Goal: Entertainment & Leisure: Consume media (video, audio)

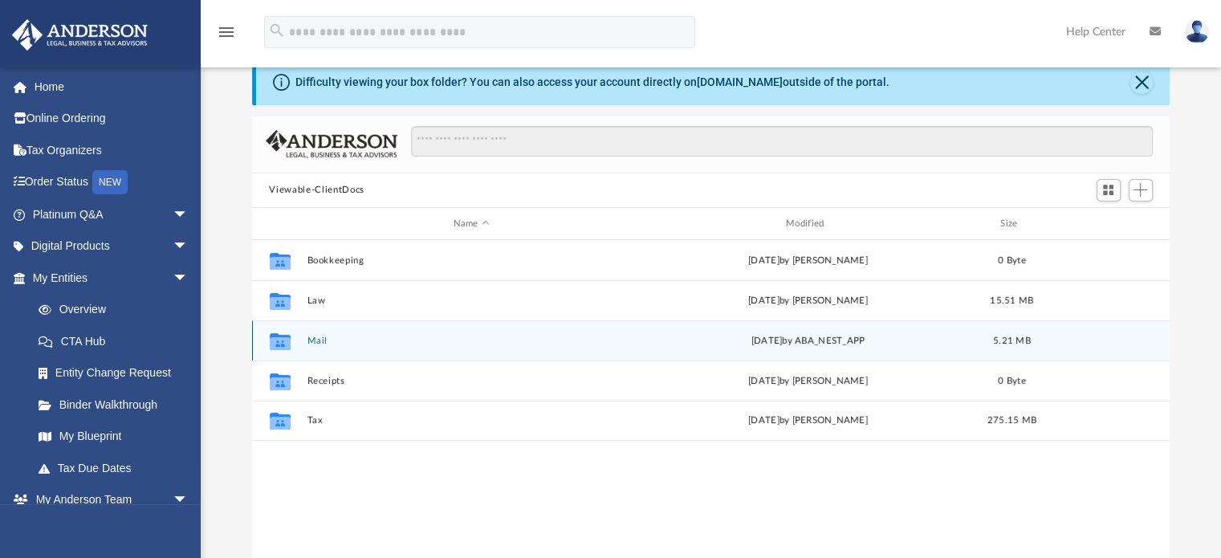
scroll to position [67, 0]
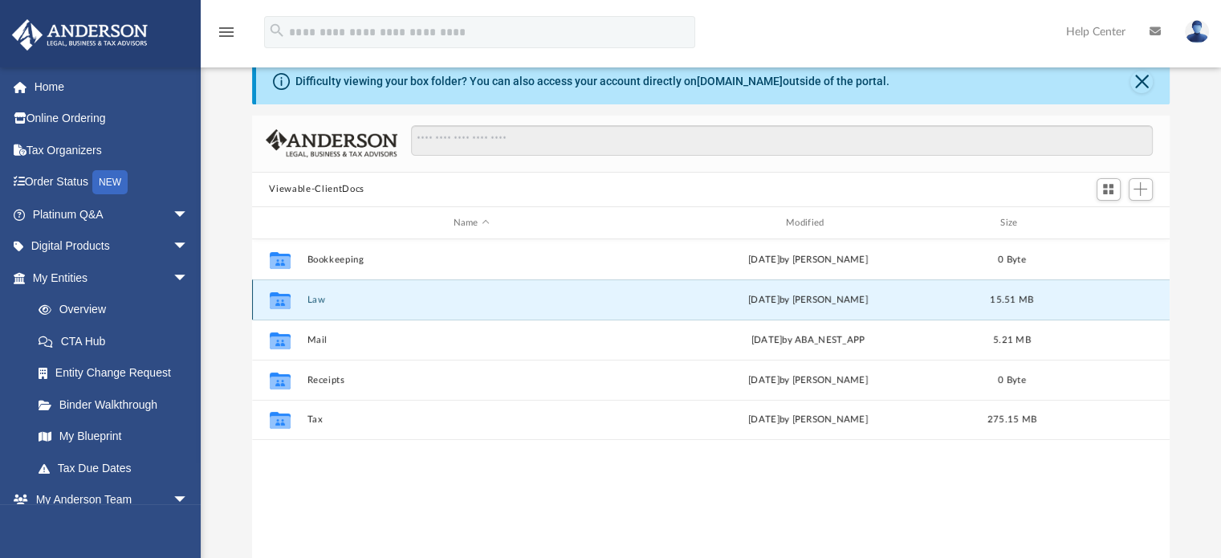
click at [315, 297] on button "Law" at bounding box center [471, 300] width 329 height 10
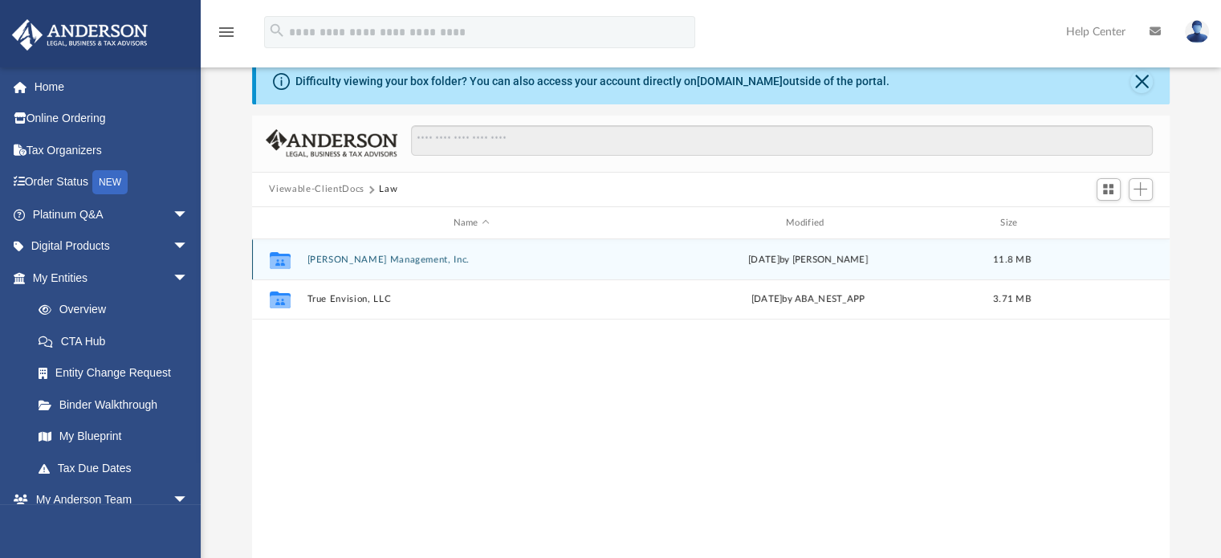
click at [331, 257] on button "Destiny Aung Management, Inc." at bounding box center [471, 259] width 329 height 10
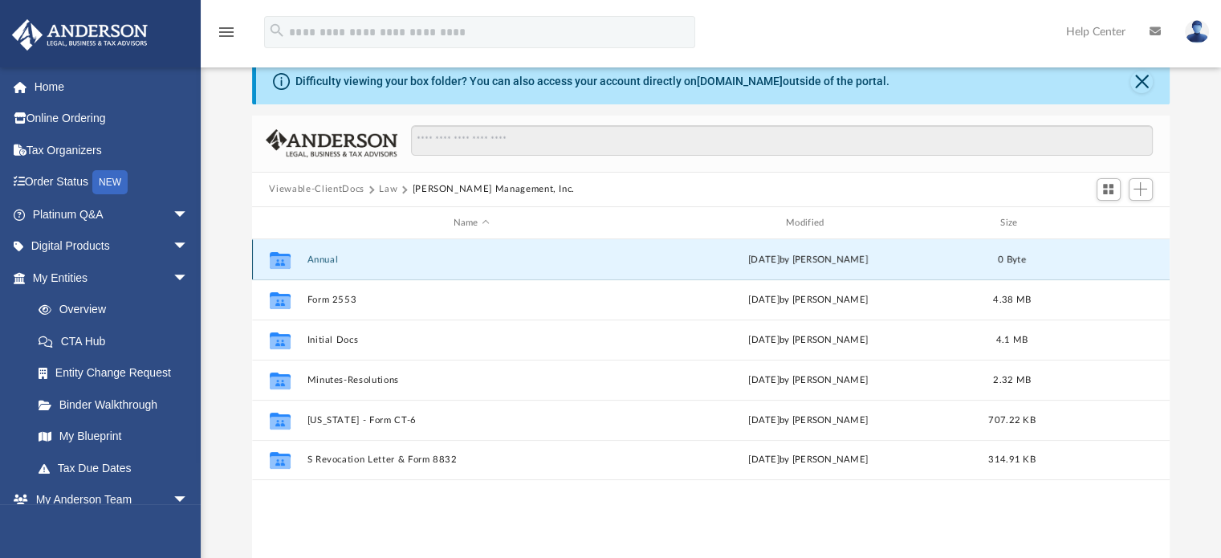
click at [323, 262] on button "Annual" at bounding box center [471, 259] width 329 height 10
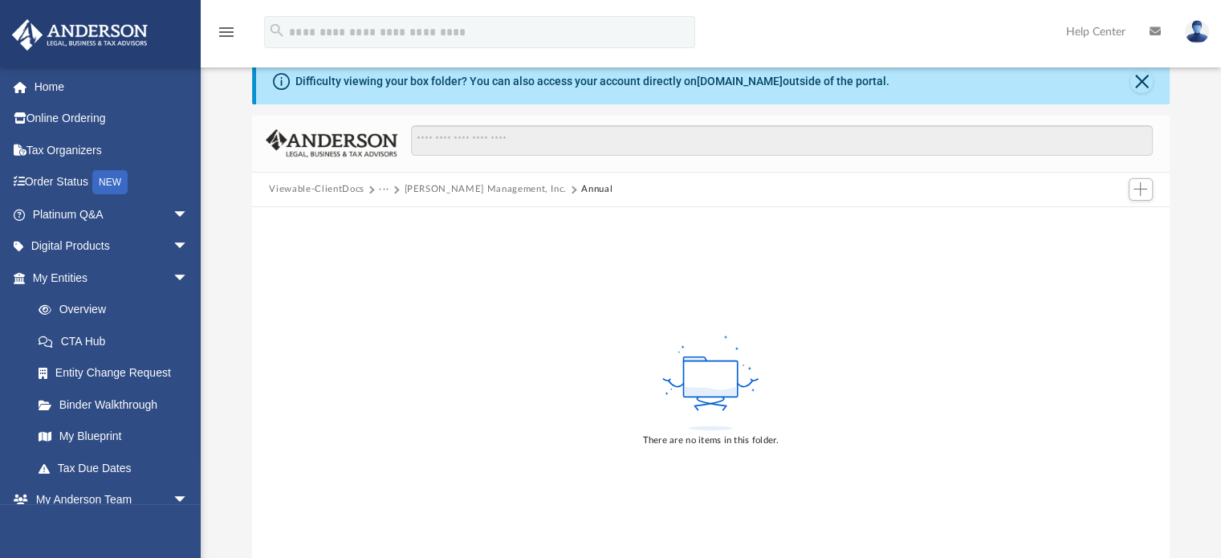
click at [495, 191] on button "Destiny Aung Management, Inc." at bounding box center [485, 189] width 163 height 14
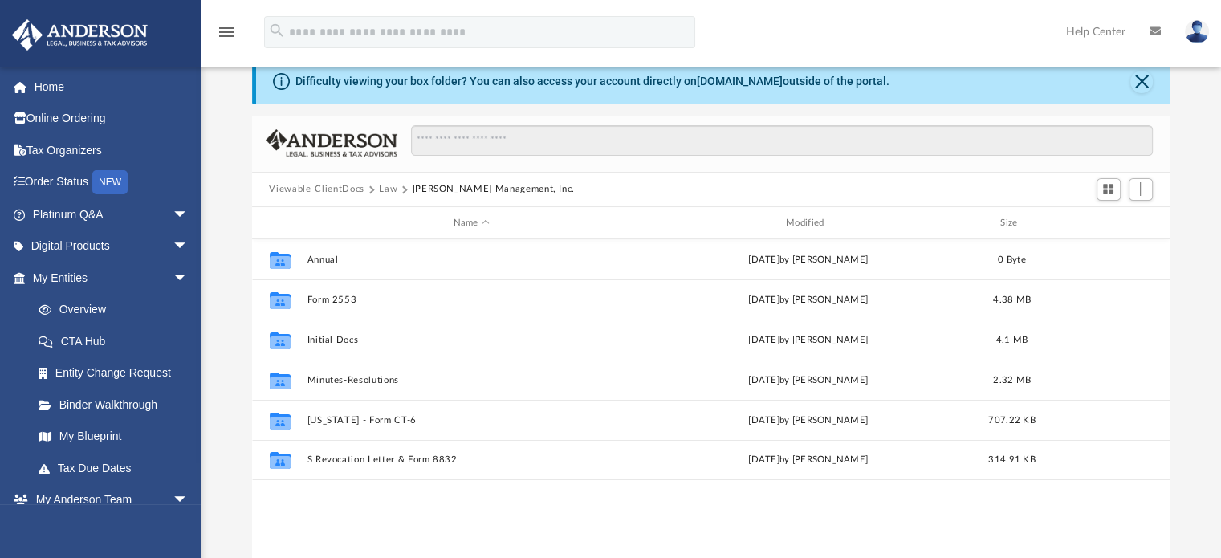
scroll to position [352, 905]
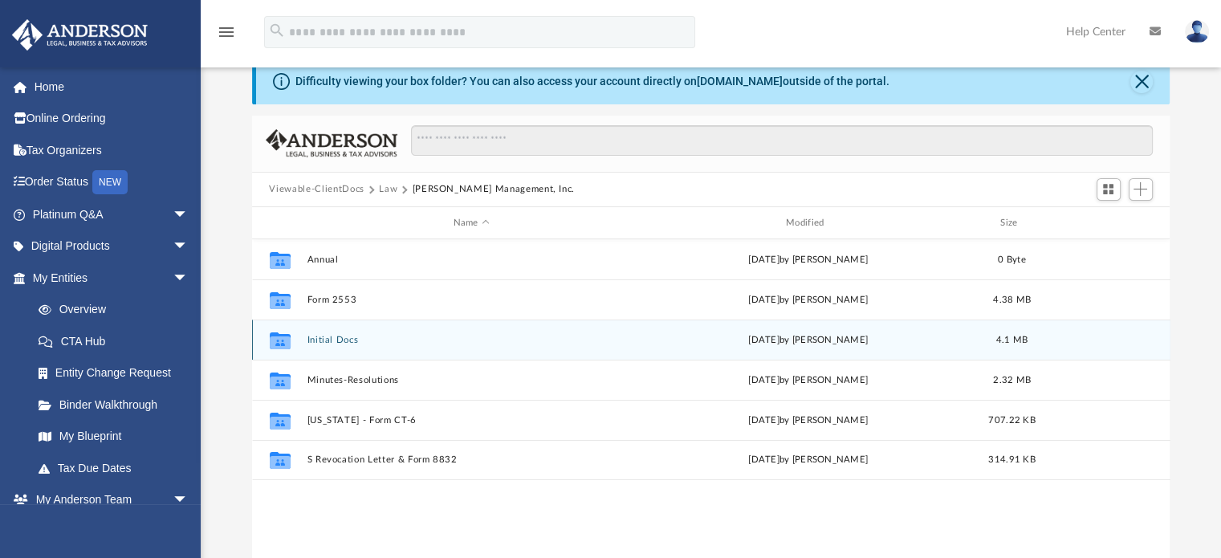
click at [331, 342] on button "Initial Docs" at bounding box center [471, 340] width 329 height 10
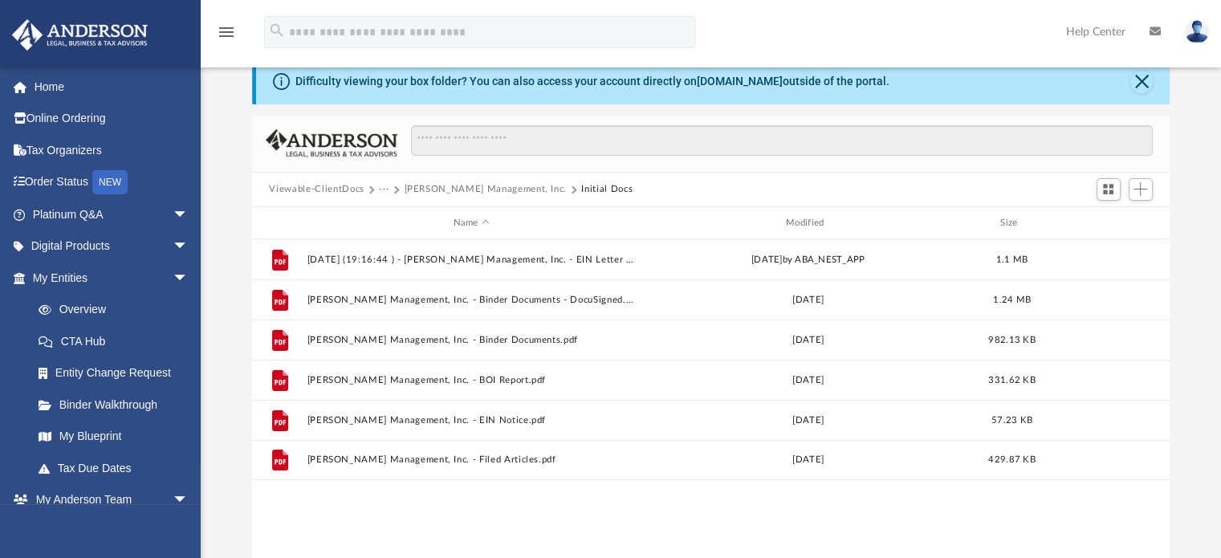
click at [482, 184] on button "Destiny Aung Management, Inc." at bounding box center [485, 189] width 163 height 14
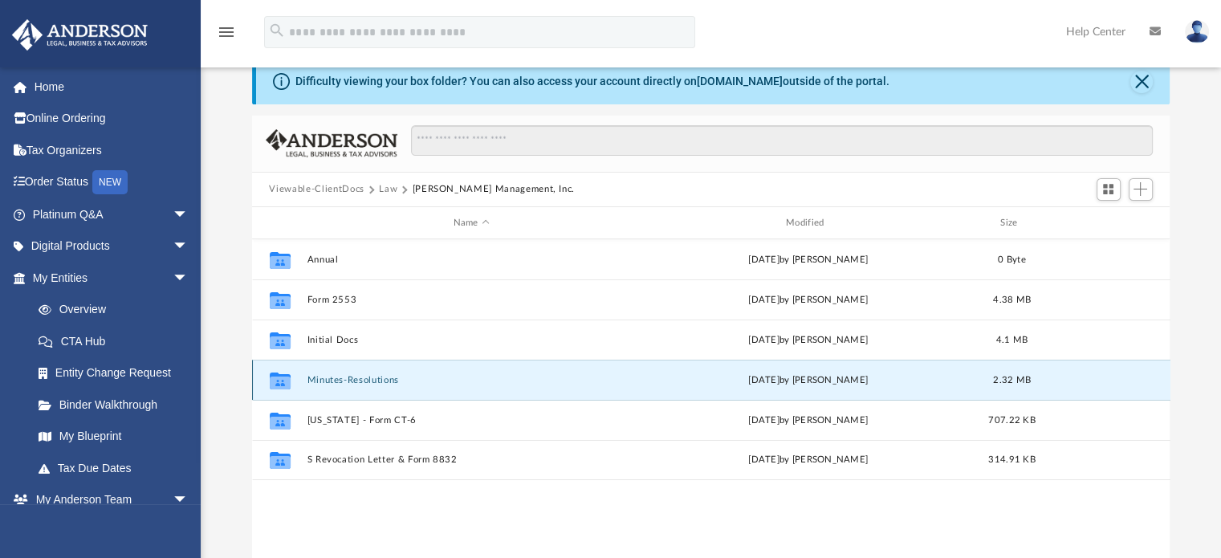
click at [324, 384] on button "Minutes-Resolutions" at bounding box center [471, 380] width 329 height 10
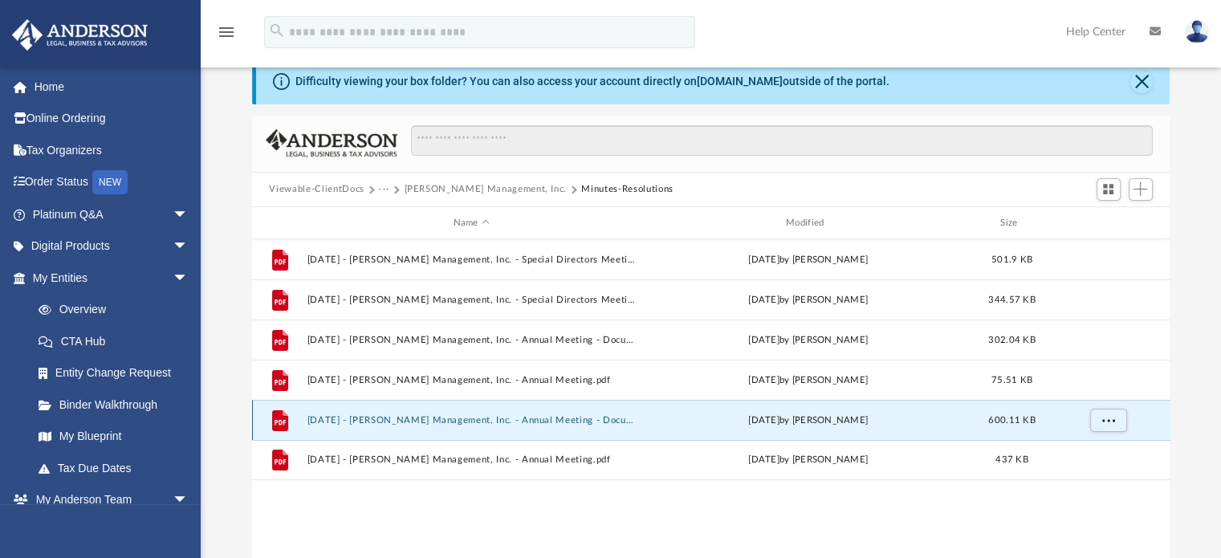
click at [324, 421] on button "2025.08.19 - Destiny Aung Management, Inc. - Annual Meeting - DocuSigned.pdf" at bounding box center [471, 420] width 329 height 10
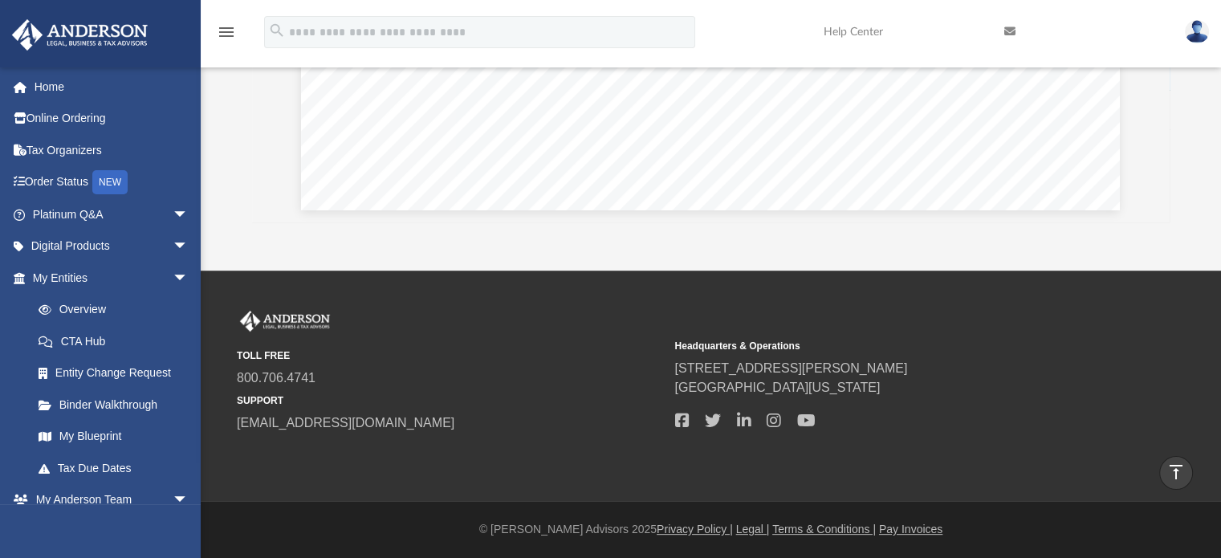
scroll to position [0, 0]
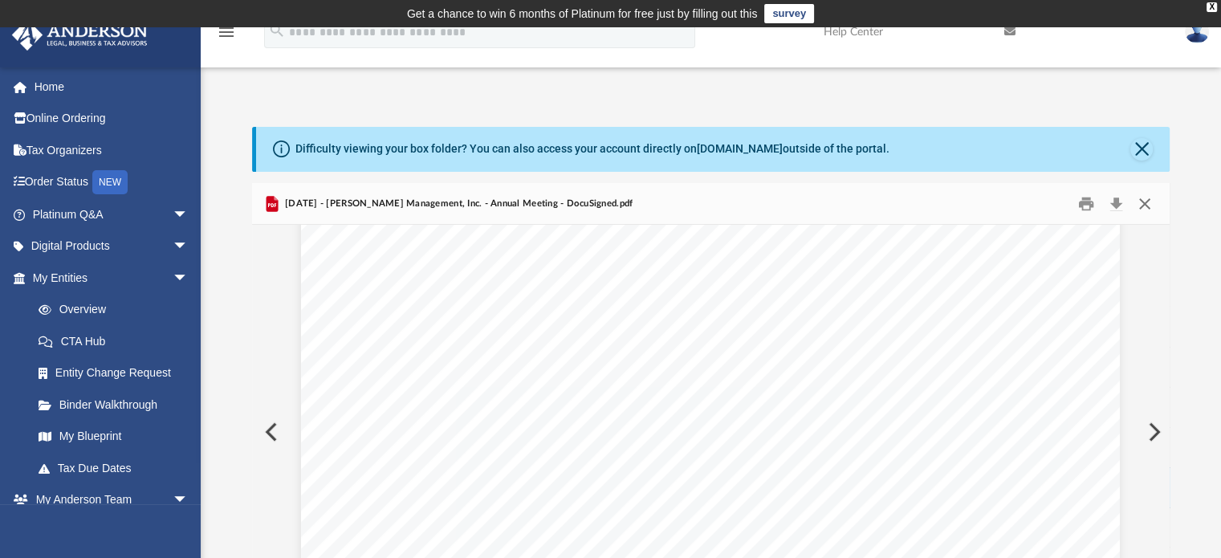
click at [1145, 204] on button "Close" at bounding box center [1144, 203] width 29 height 25
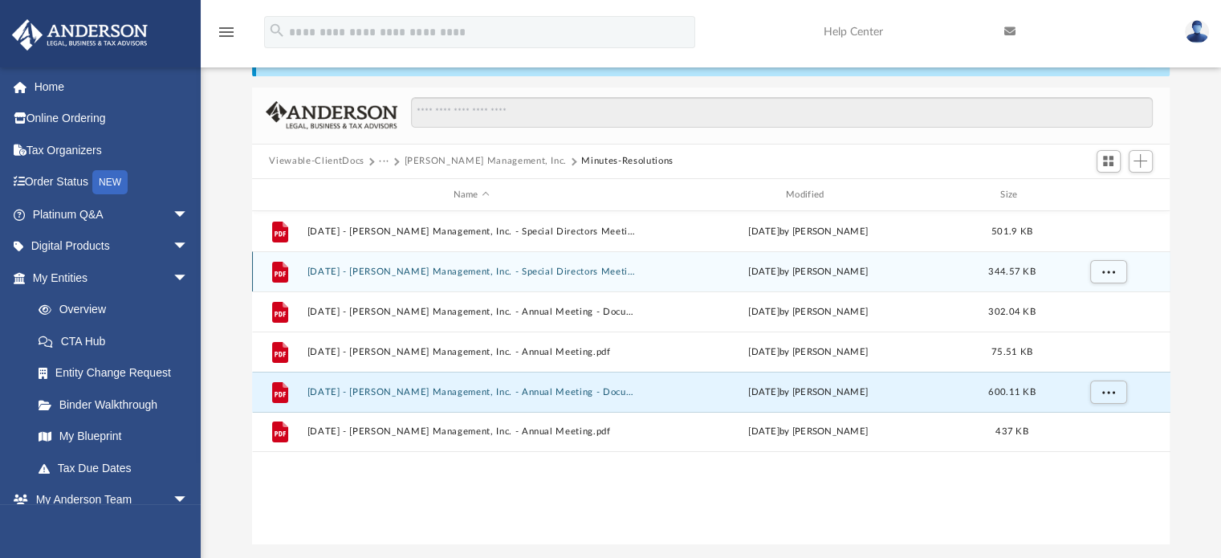
scroll to position [96, 0]
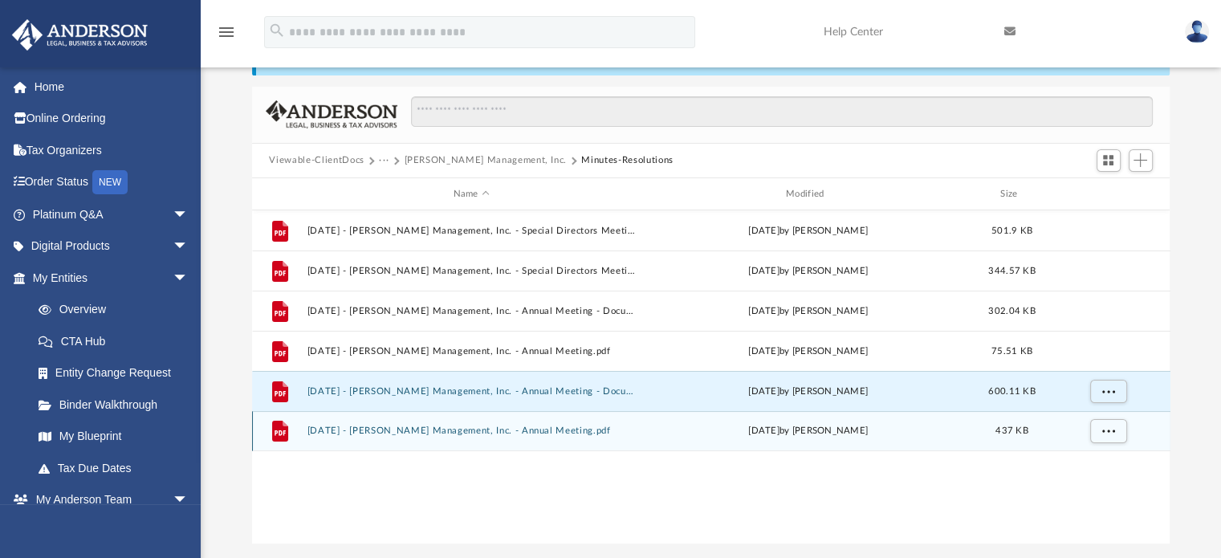
click at [352, 431] on button "2025.08.19 - Destiny Aung Management, Inc. - Annual Meeting.pdf" at bounding box center [471, 431] width 329 height 10
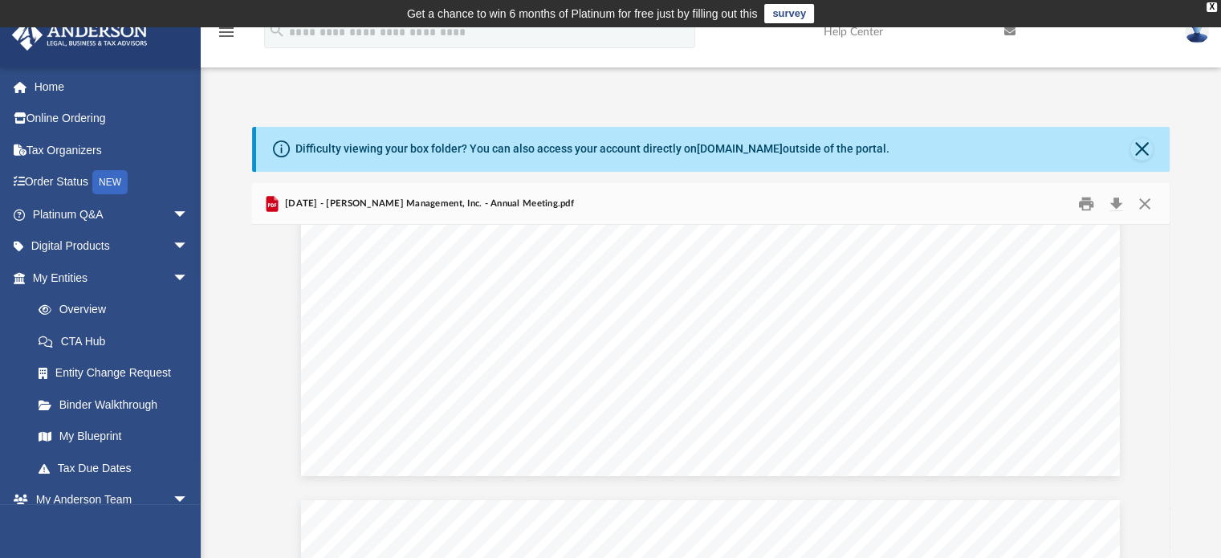
scroll to position [840, 0]
click at [1146, 202] on button "Close" at bounding box center [1144, 203] width 29 height 25
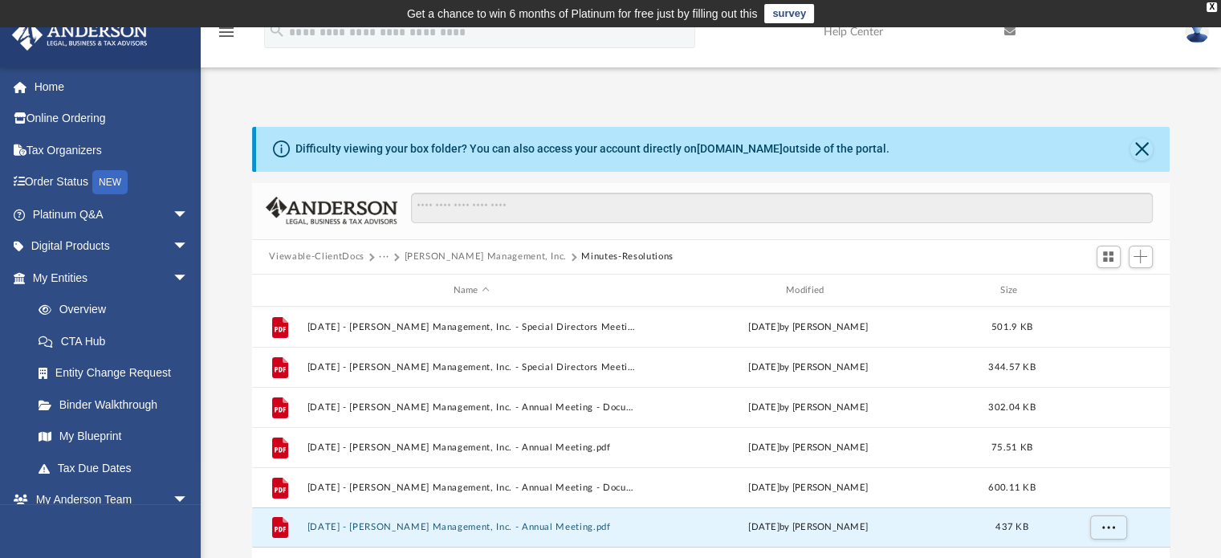
click at [482, 254] on button "Destiny Aung Management, Inc." at bounding box center [485, 257] width 163 height 14
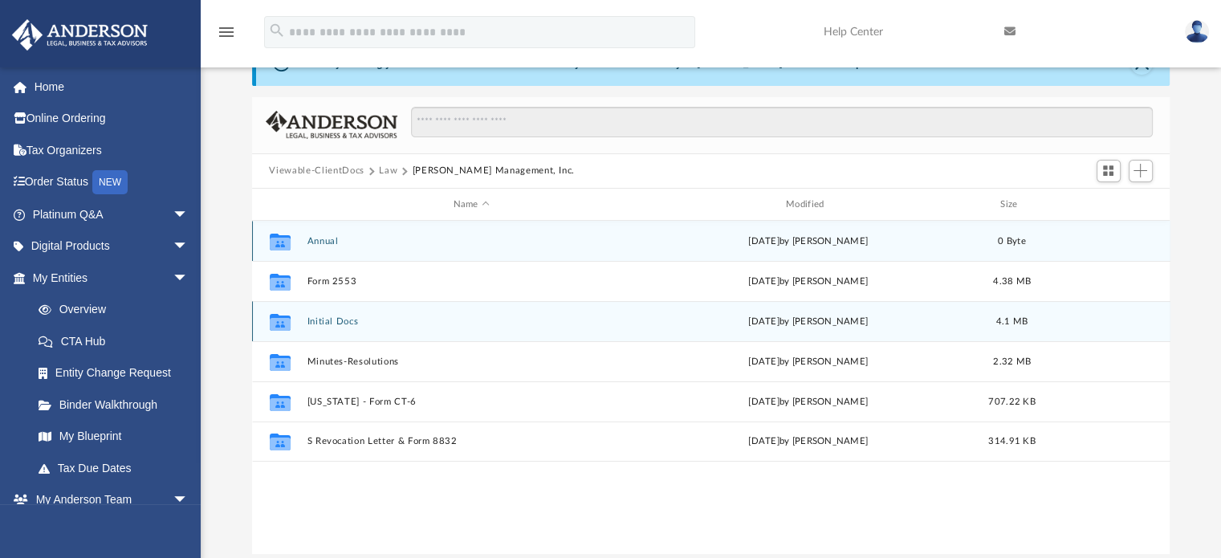
scroll to position [89, 0]
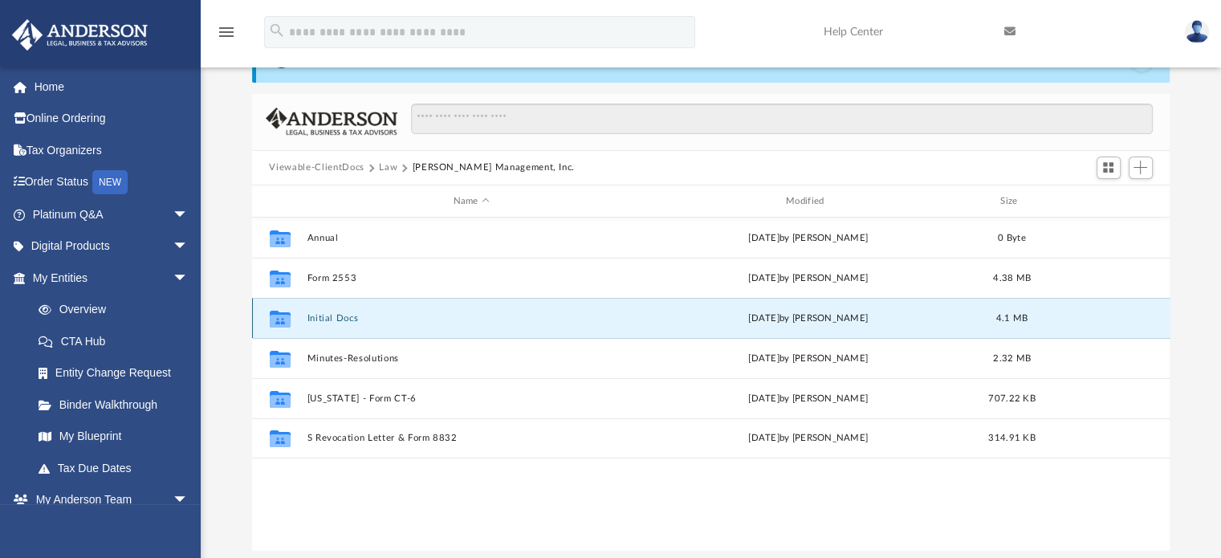
click at [328, 317] on button "Initial Docs" at bounding box center [471, 318] width 329 height 10
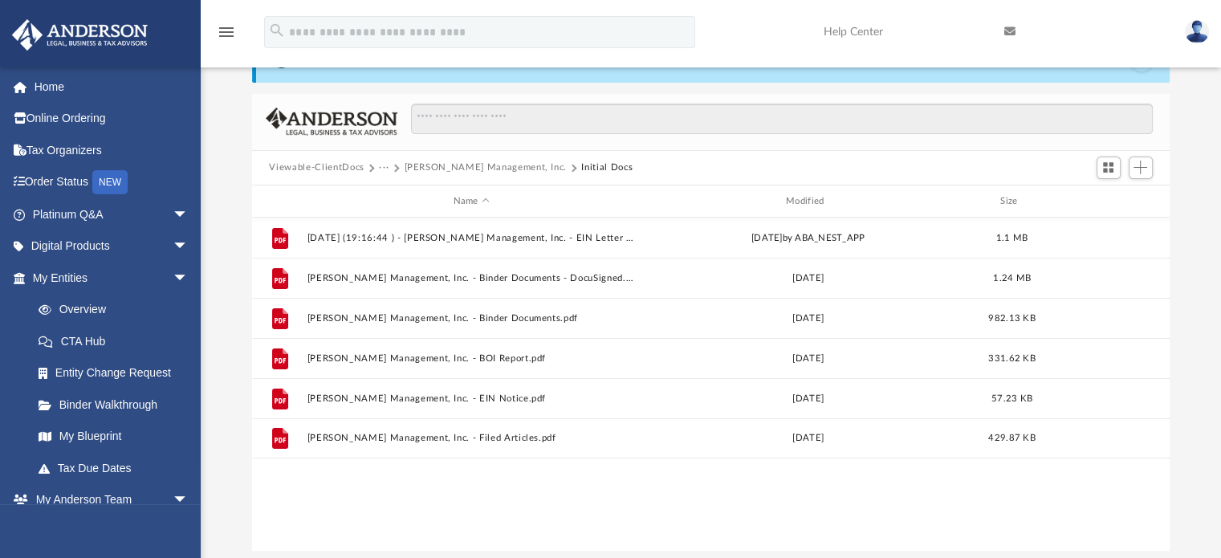
click at [444, 167] on button "Destiny Aung Management, Inc." at bounding box center [485, 168] width 163 height 14
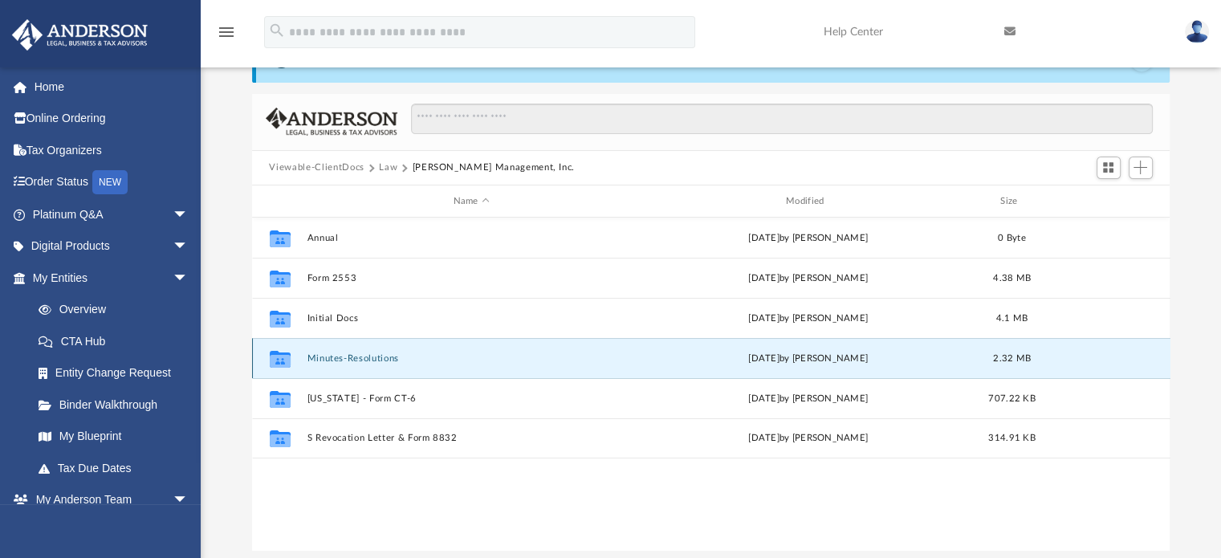
click at [323, 353] on button "Minutes-Resolutions" at bounding box center [471, 358] width 329 height 10
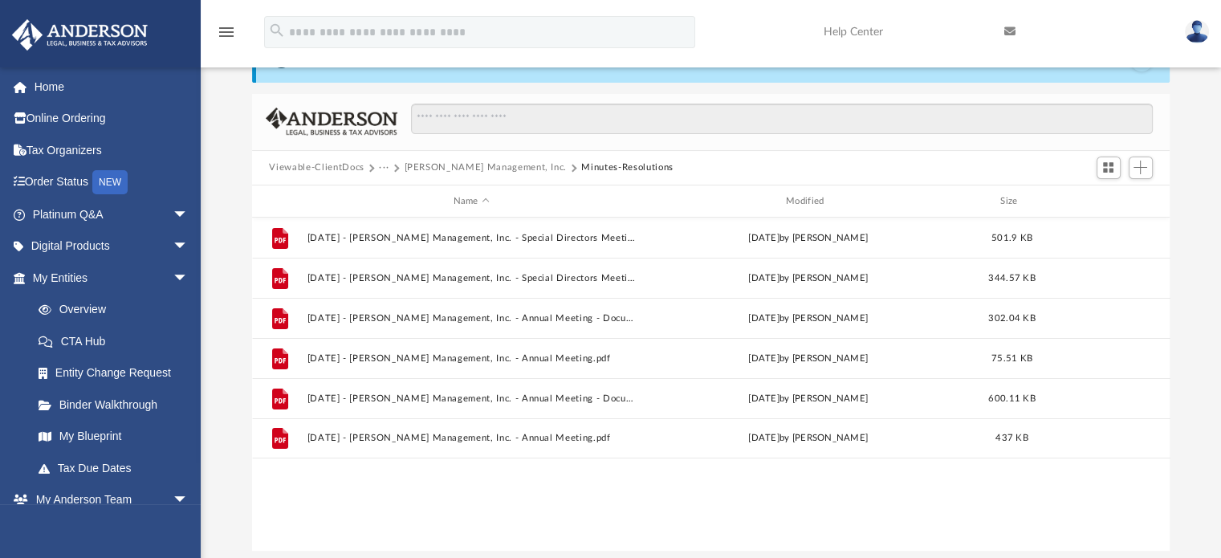
click at [433, 168] on button "Destiny Aung Management, Inc." at bounding box center [485, 168] width 163 height 14
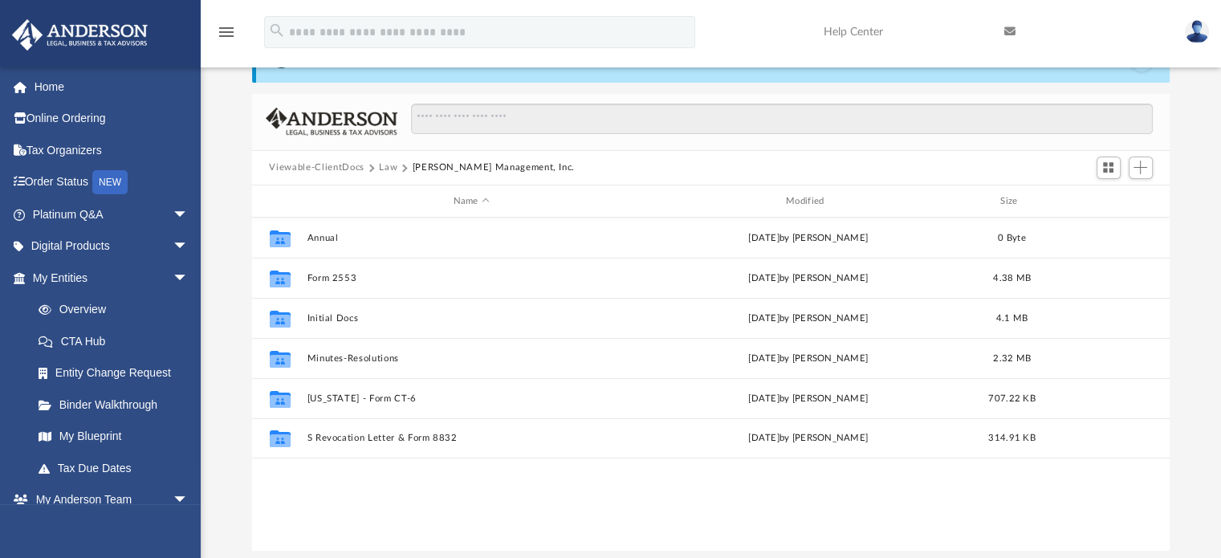
click at [342, 166] on button "Viewable-ClientDocs" at bounding box center [316, 168] width 95 height 14
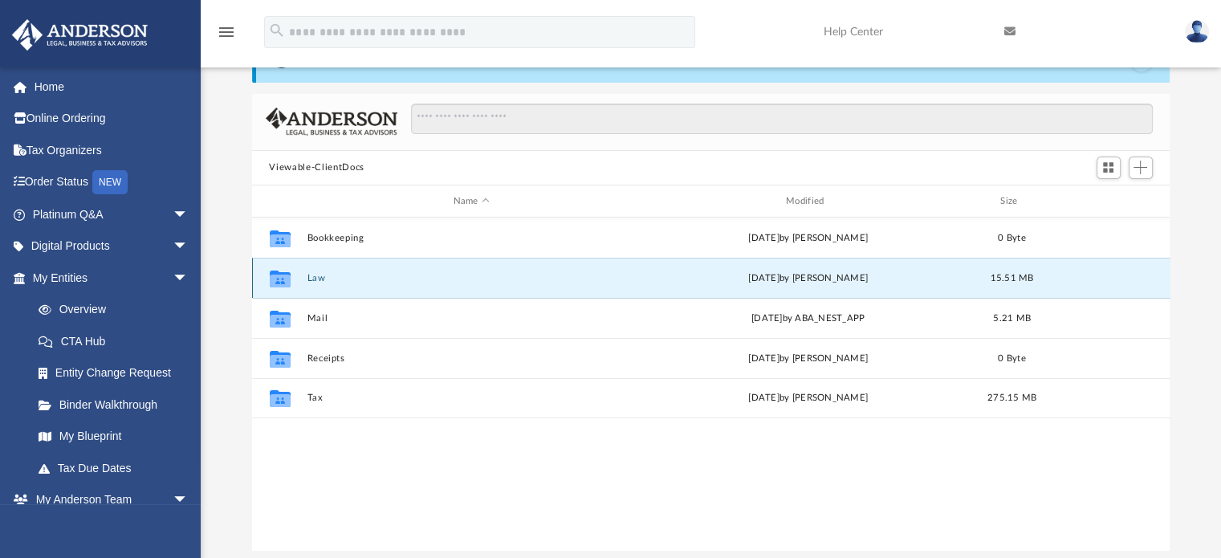
click at [322, 273] on button "Law" at bounding box center [471, 278] width 329 height 10
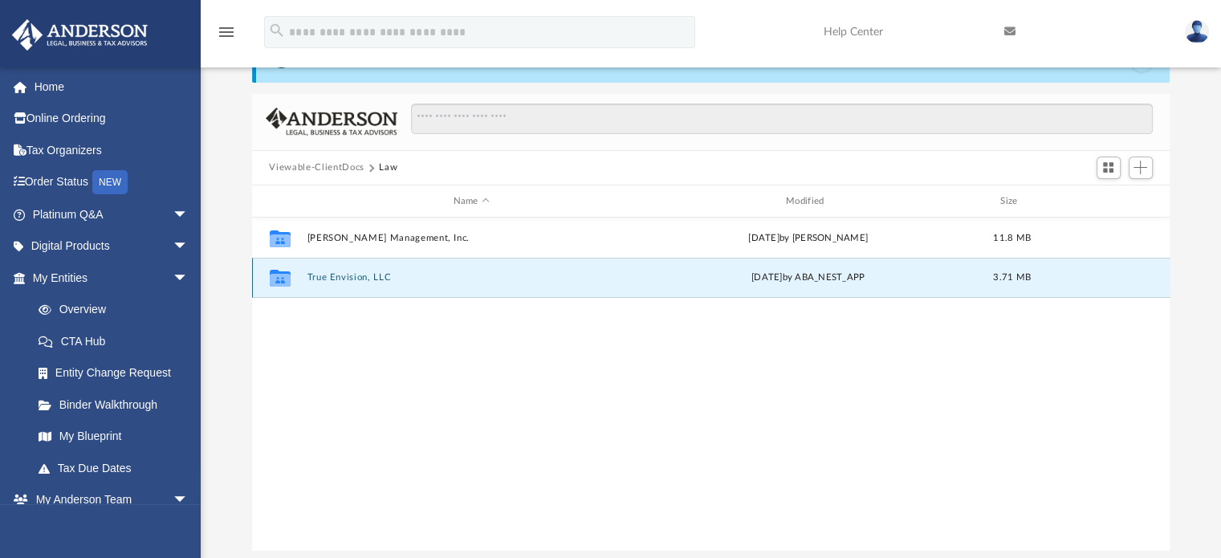
click at [337, 279] on button "True Envision, LLC" at bounding box center [471, 278] width 329 height 10
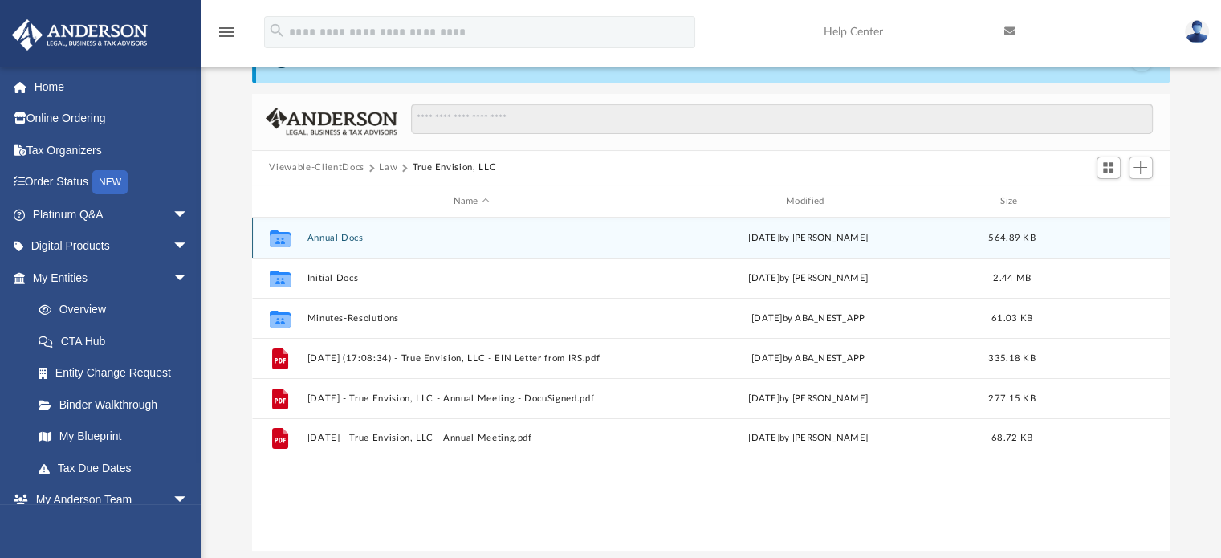
click at [337, 238] on button "Annual Docs" at bounding box center [471, 238] width 329 height 10
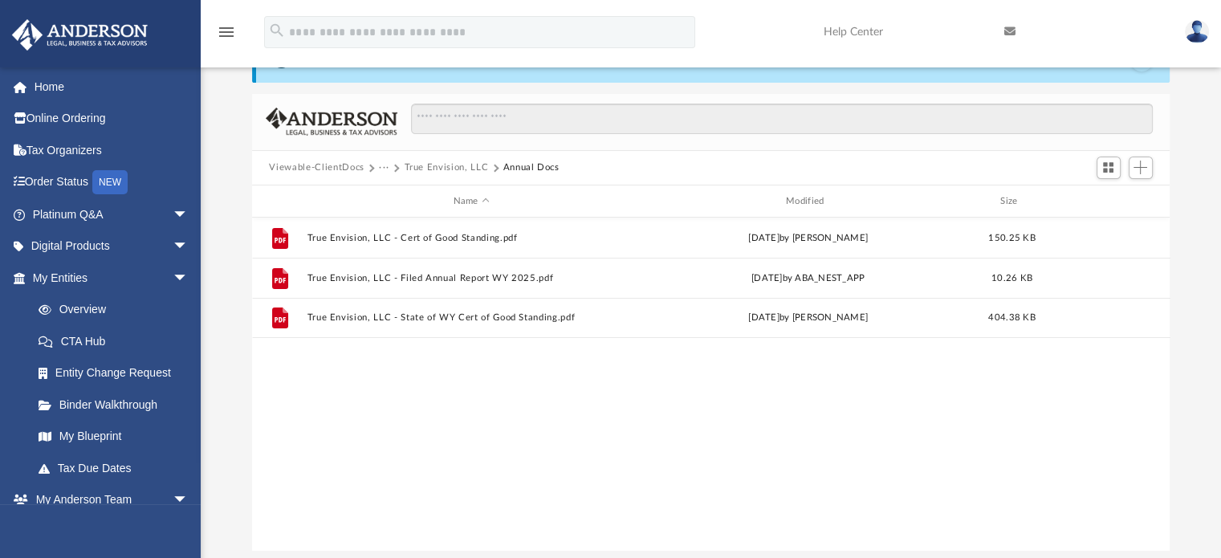
click at [415, 163] on button "True Envision, LLC" at bounding box center [446, 168] width 84 height 14
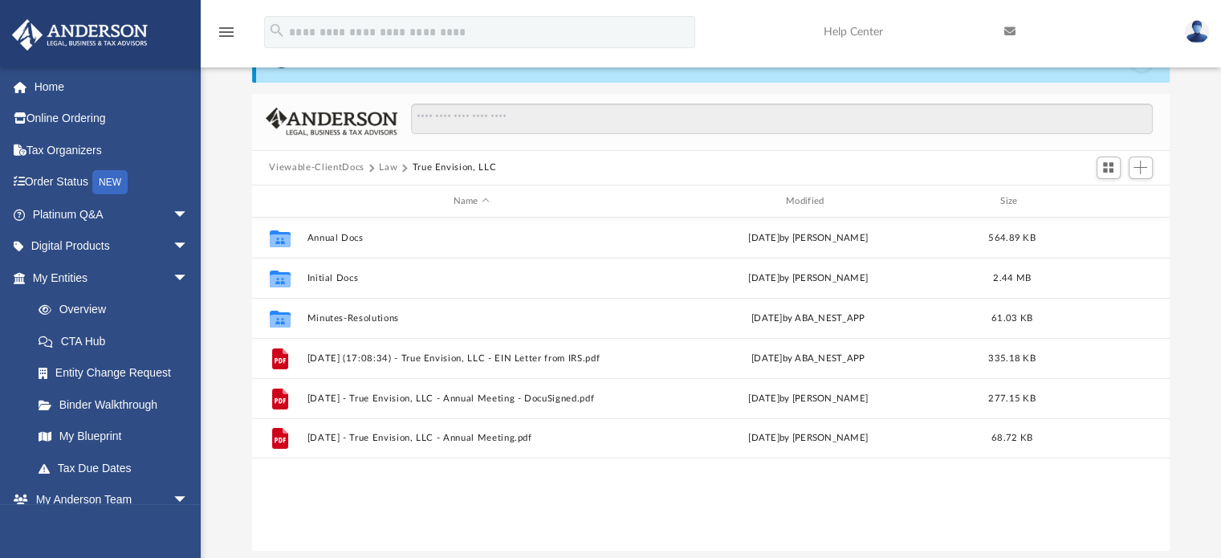
click at [415, 163] on button "True Envision, LLC" at bounding box center [454, 168] width 84 height 14
click at [348, 166] on button "Viewable-ClientDocs" at bounding box center [316, 168] width 95 height 14
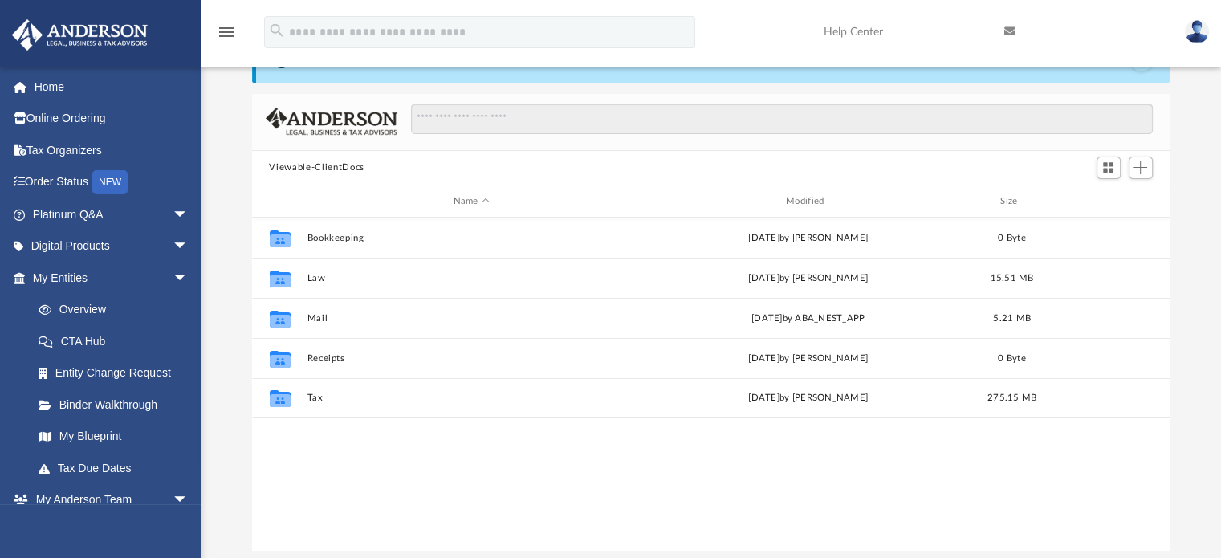
click at [302, 165] on button "Viewable-ClientDocs" at bounding box center [316, 168] width 95 height 14
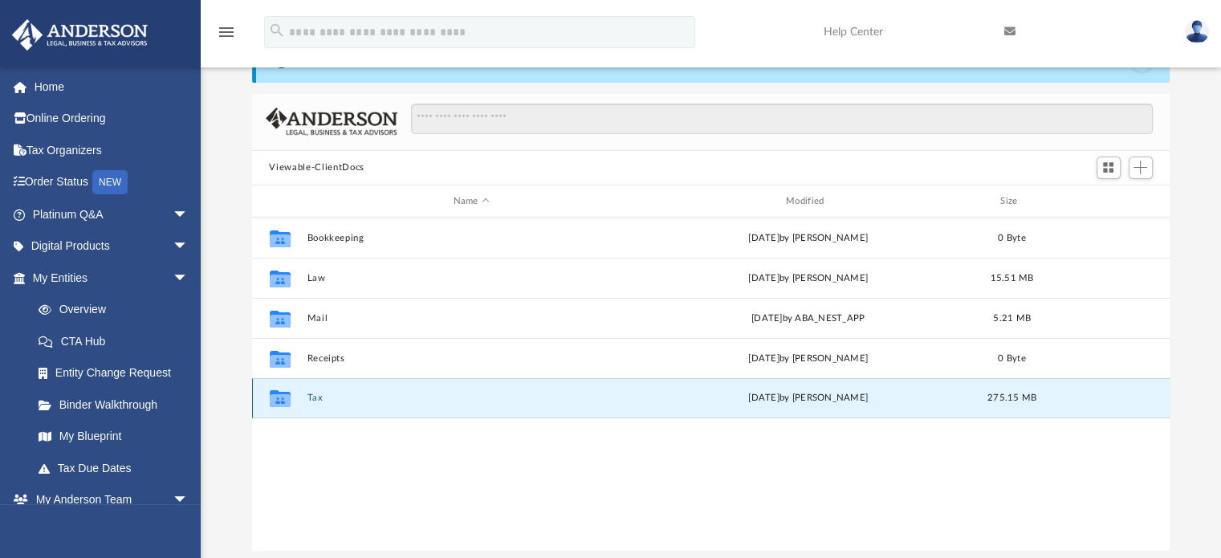
click at [309, 394] on button "Tax" at bounding box center [471, 398] width 329 height 10
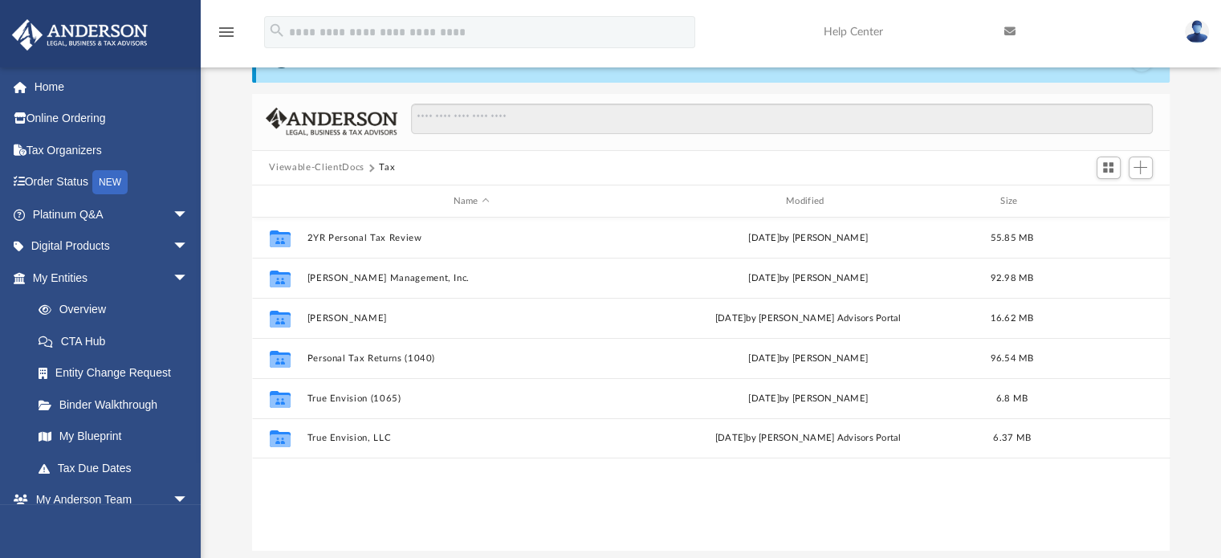
click at [337, 166] on button "Viewable-ClientDocs" at bounding box center [316, 168] width 95 height 14
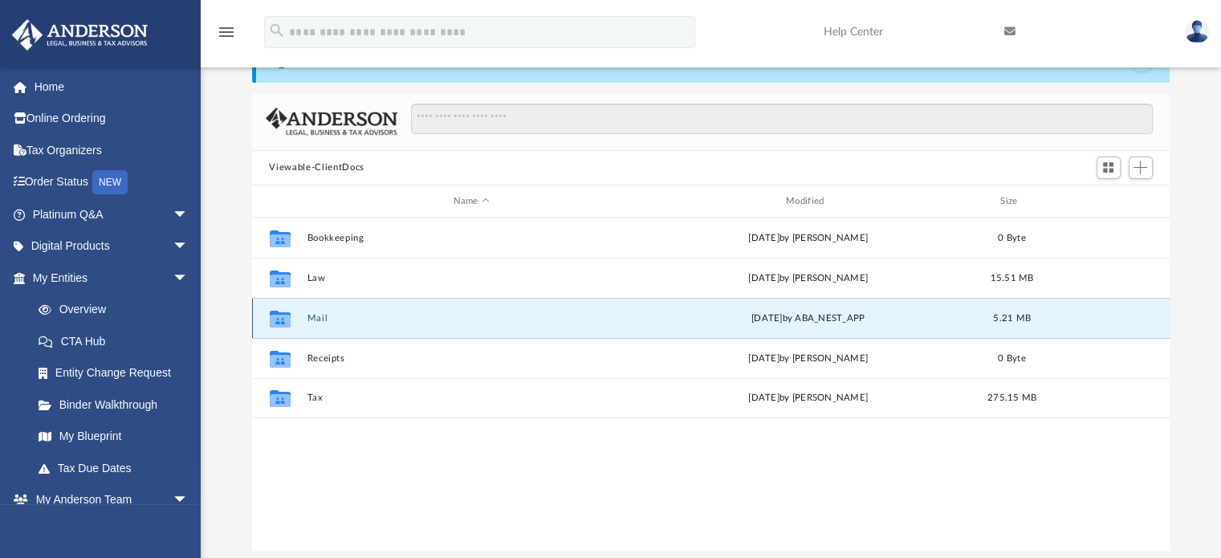
click at [311, 320] on button "Mail" at bounding box center [471, 318] width 329 height 10
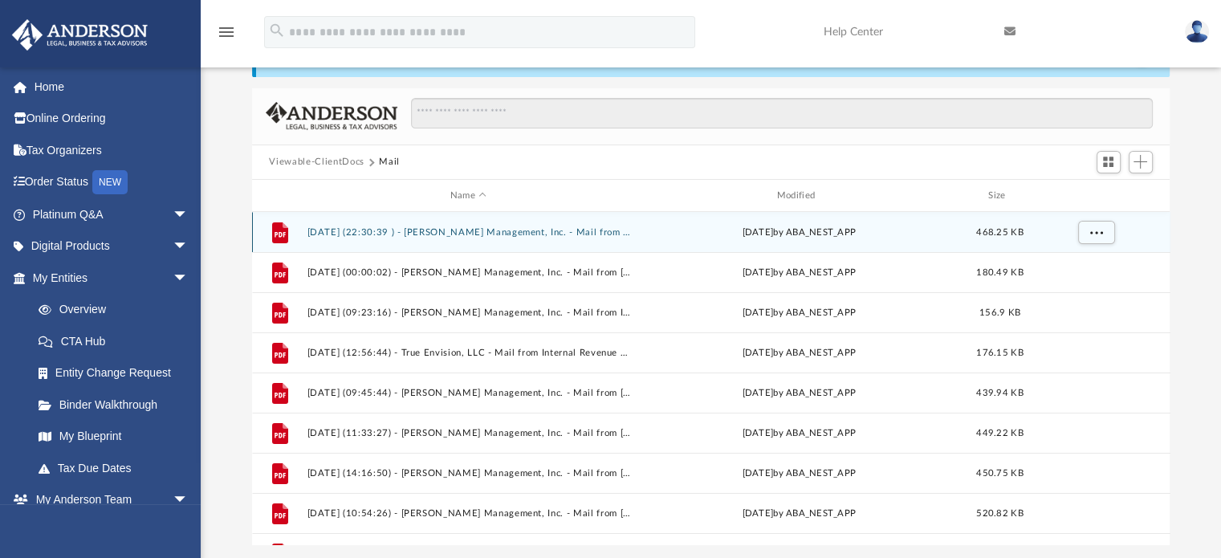
scroll to position [96, 0]
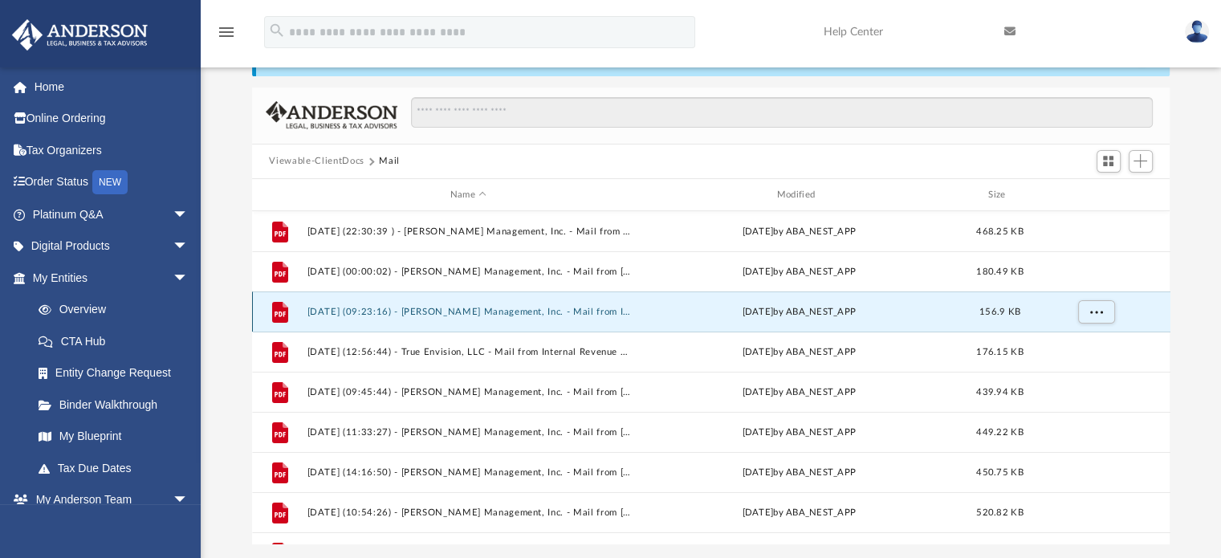
click at [335, 311] on button "2024.08.23 (09:23:16) - Destiny Aung Management, Inc. - Mail from IRS.pdf" at bounding box center [468, 312] width 323 height 10
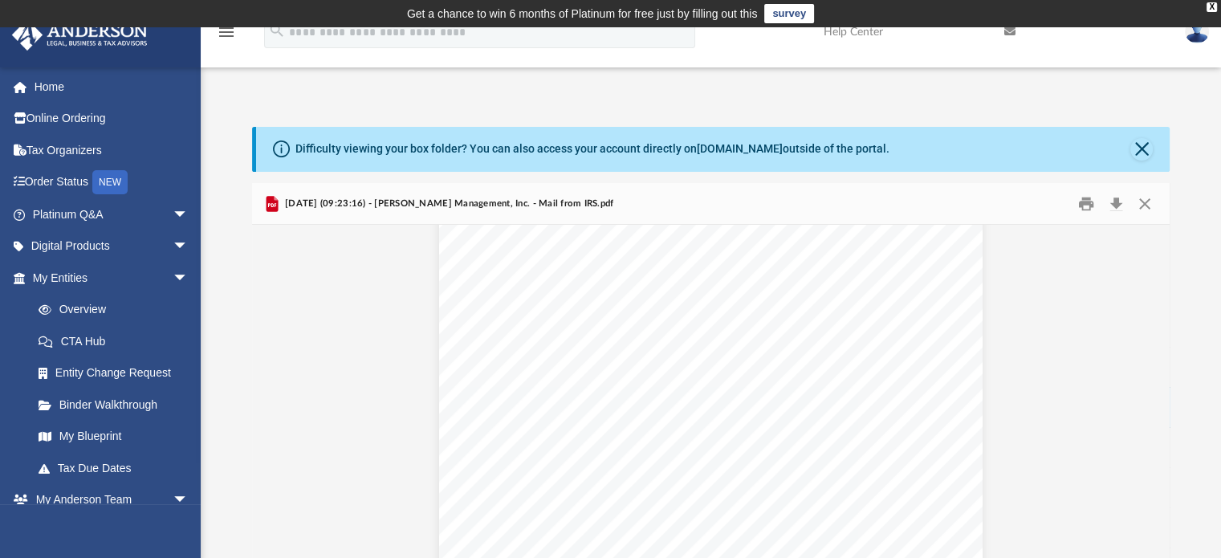
scroll to position [37, 0]
click at [1139, 140] on button "Close" at bounding box center [1141, 149] width 22 height 22
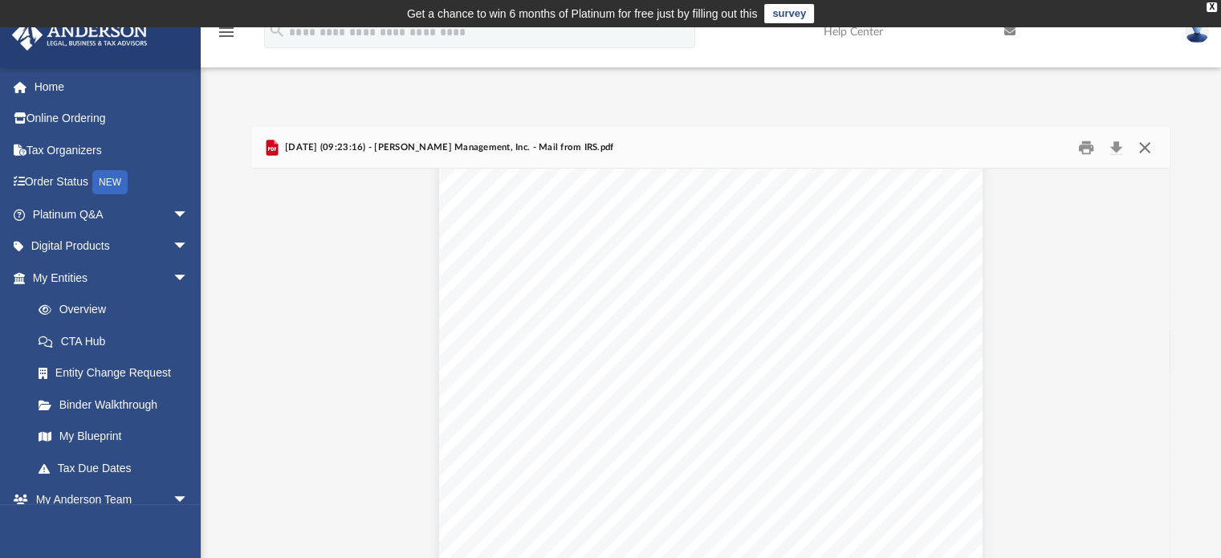
click at [1142, 145] on button "Close" at bounding box center [1144, 147] width 29 height 25
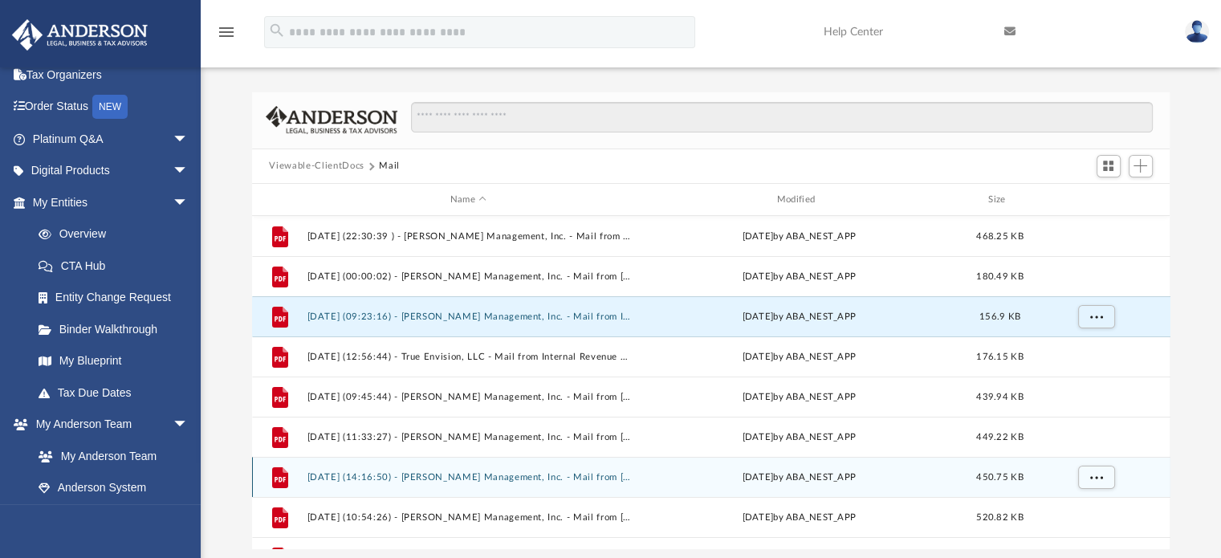
scroll to position [0, 0]
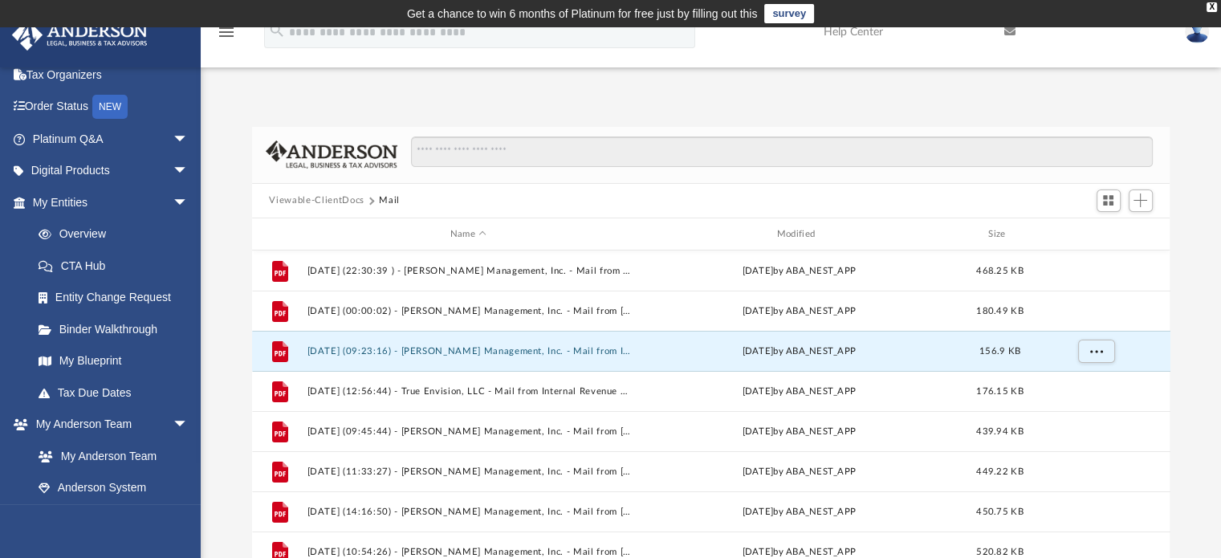
click at [311, 200] on button "Viewable-ClientDocs" at bounding box center [316, 200] width 95 height 14
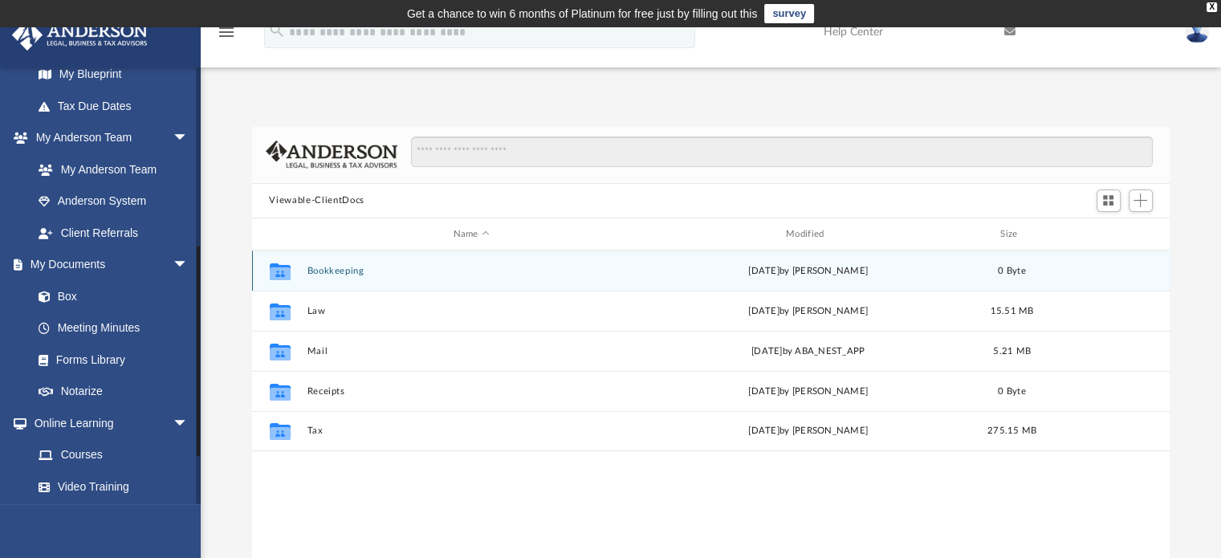
scroll to position [405, 0]
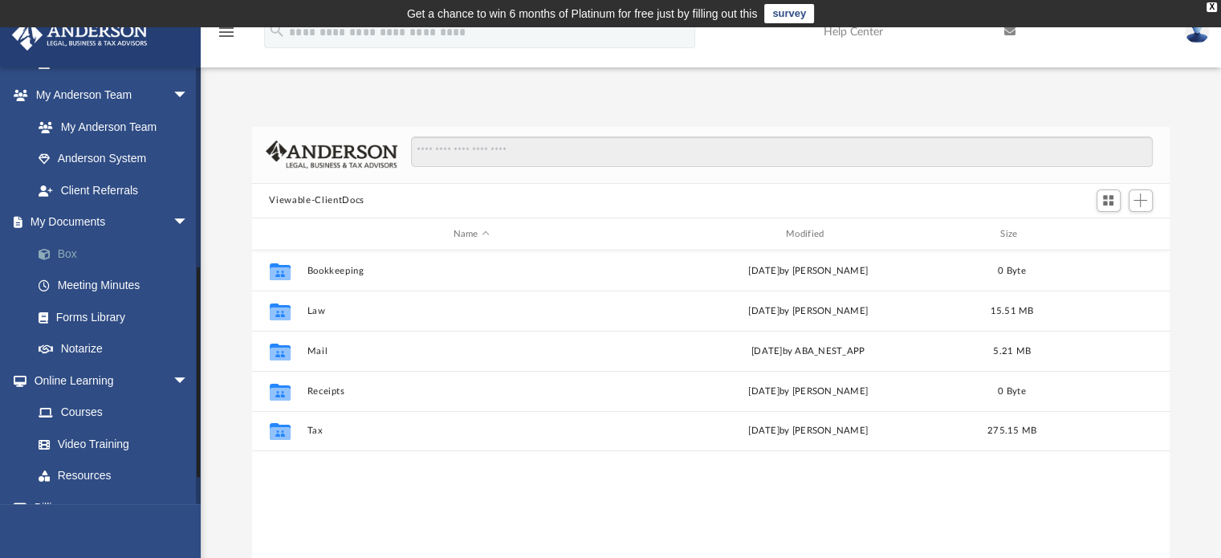
click at [71, 249] on link "Box" at bounding box center [117, 254] width 190 height 32
click at [96, 224] on link "My Documents arrow_drop_down" at bounding box center [111, 222] width 201 height 32
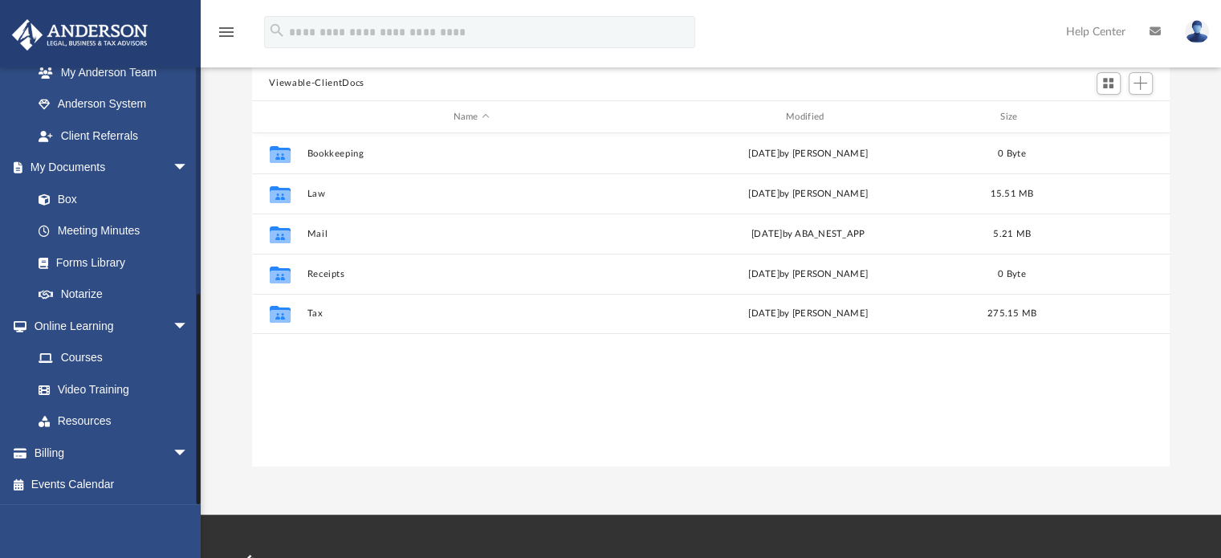
scroll to position [173, 0]
click at [69, 195] on link "Box" at bounding box center [117, 199] width 190 height 32
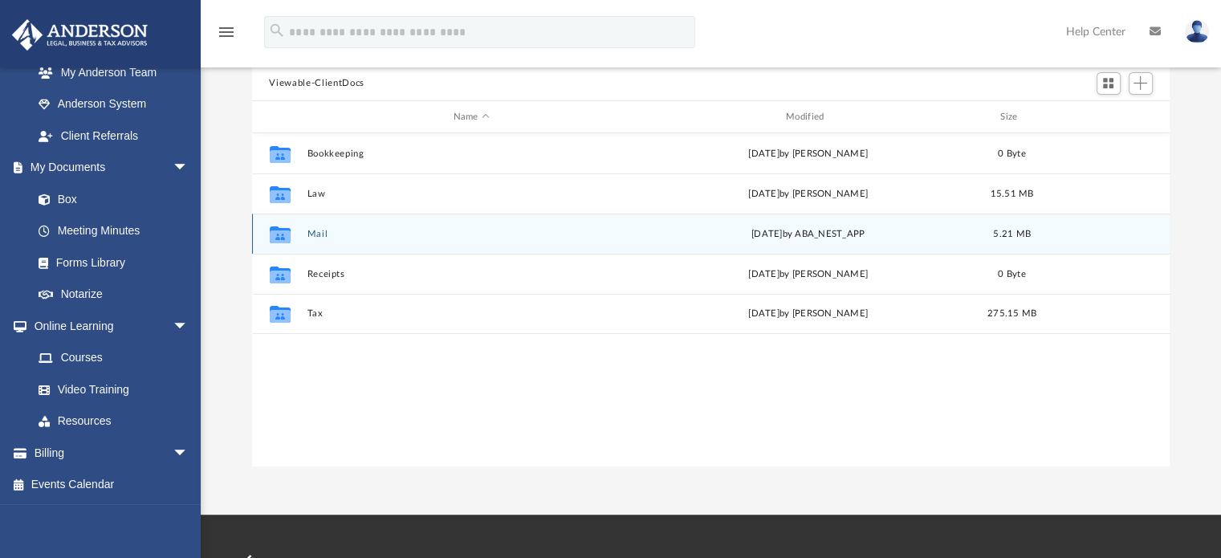
click at [319, 230] on button "Mail" at bounding box center [471, 234] width 329 height 10
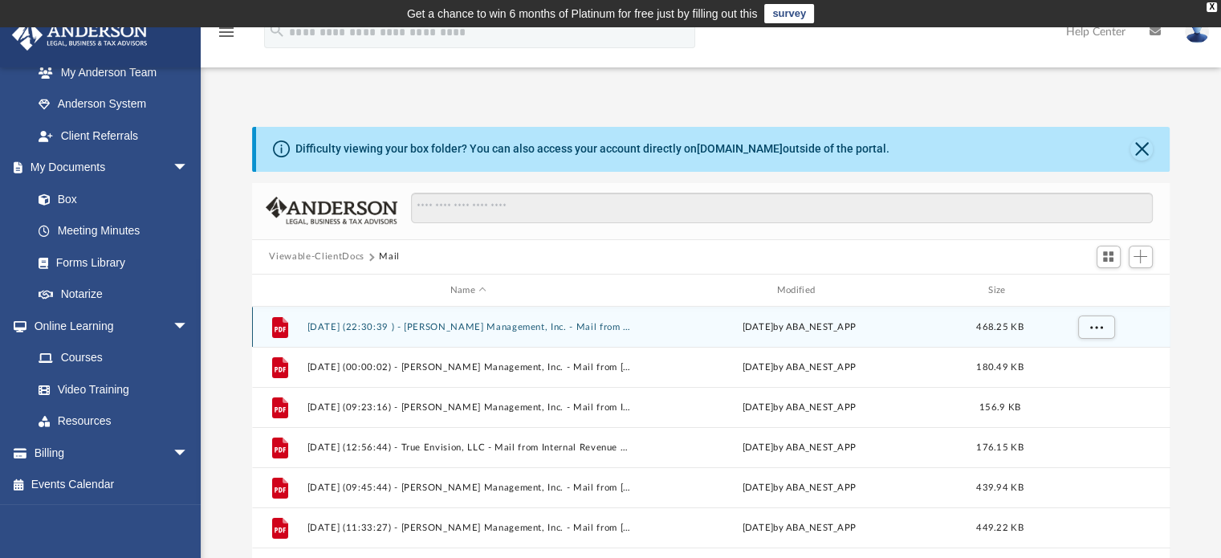
scroll to position [0, 0]
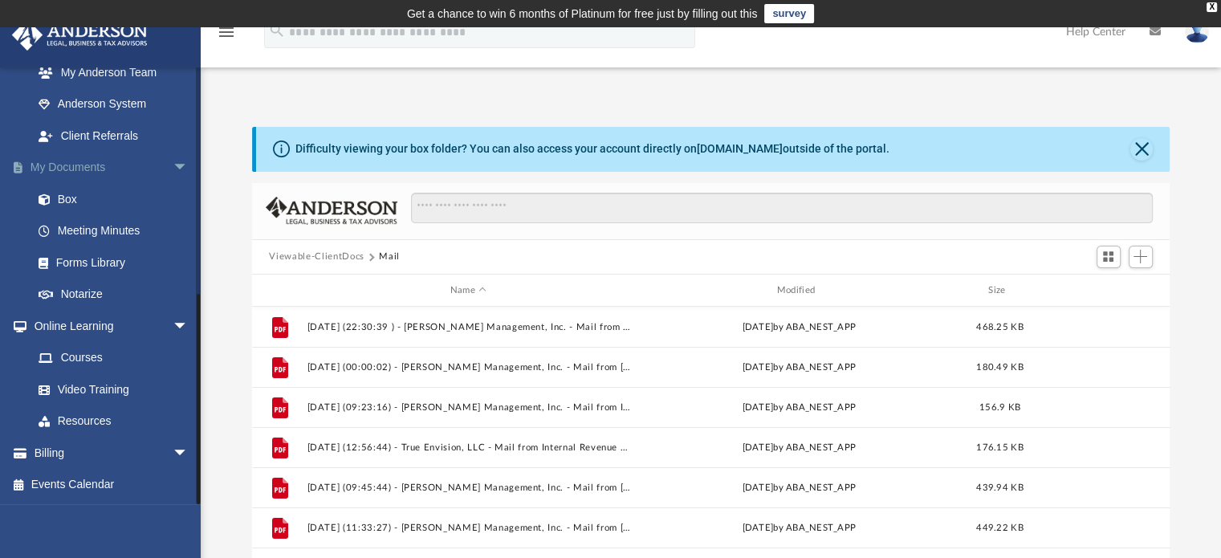
click at [71, 169] on link "My Documents arrow_drop_down" at bounding box center [111, 168] width 201 height 32
click at [79, 359] on link "Courses" at bounding box center [117, 358] width 190 height 32
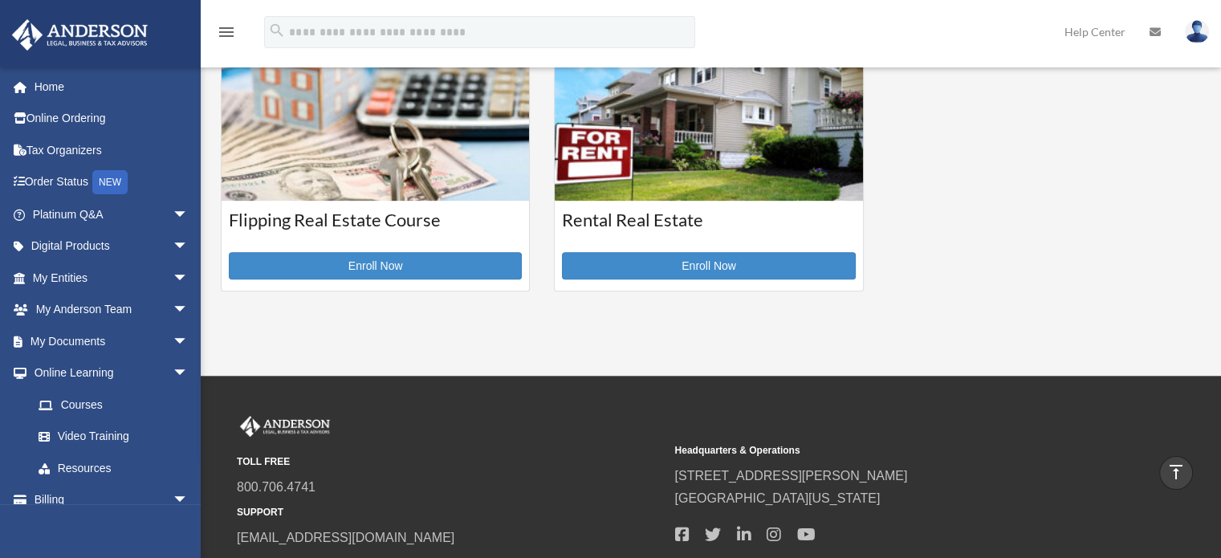
scroll to position [665, 0]
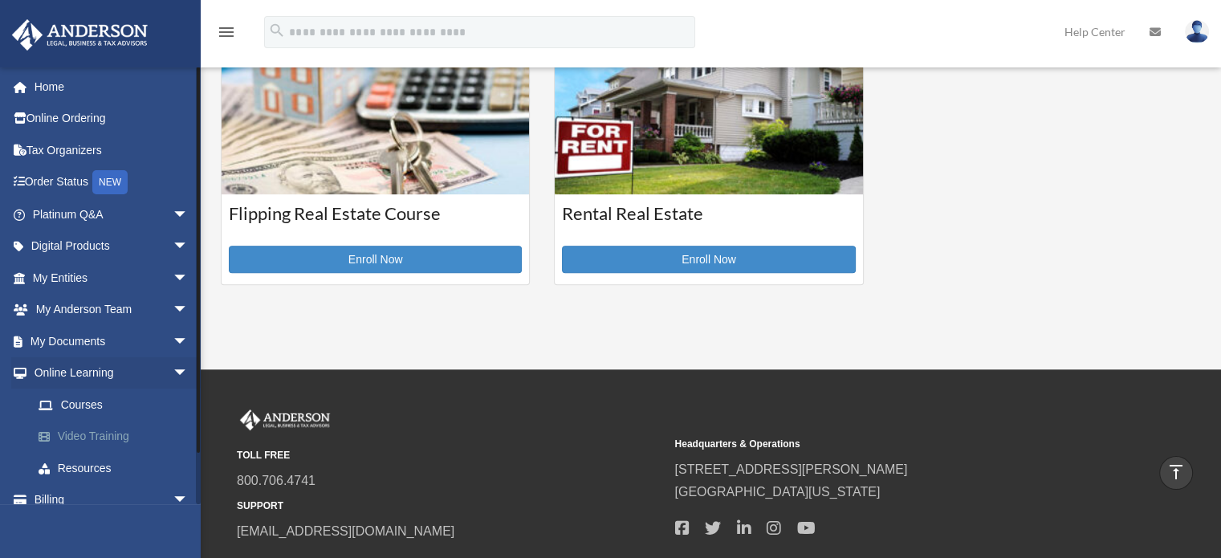
click at [87, 434] on link "Video Training" at bounding box center [117, 437] width 190 height 32
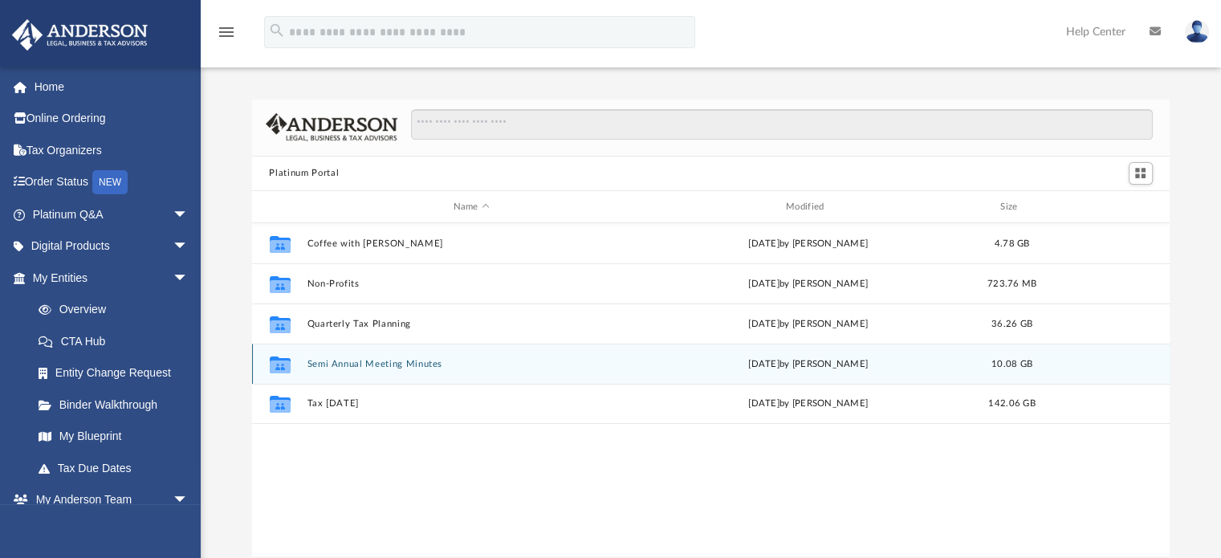
scroll to position [352, 905]
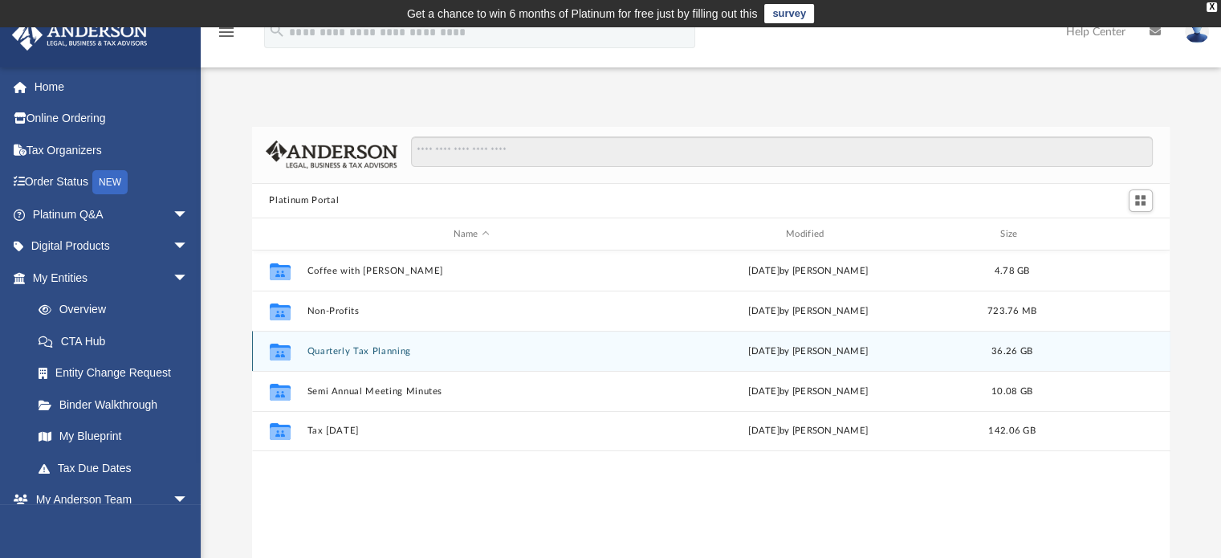
click at [334, 353] on button "Quarterly Tax Planning" at bounding box center [471, 351] width 329 height 10
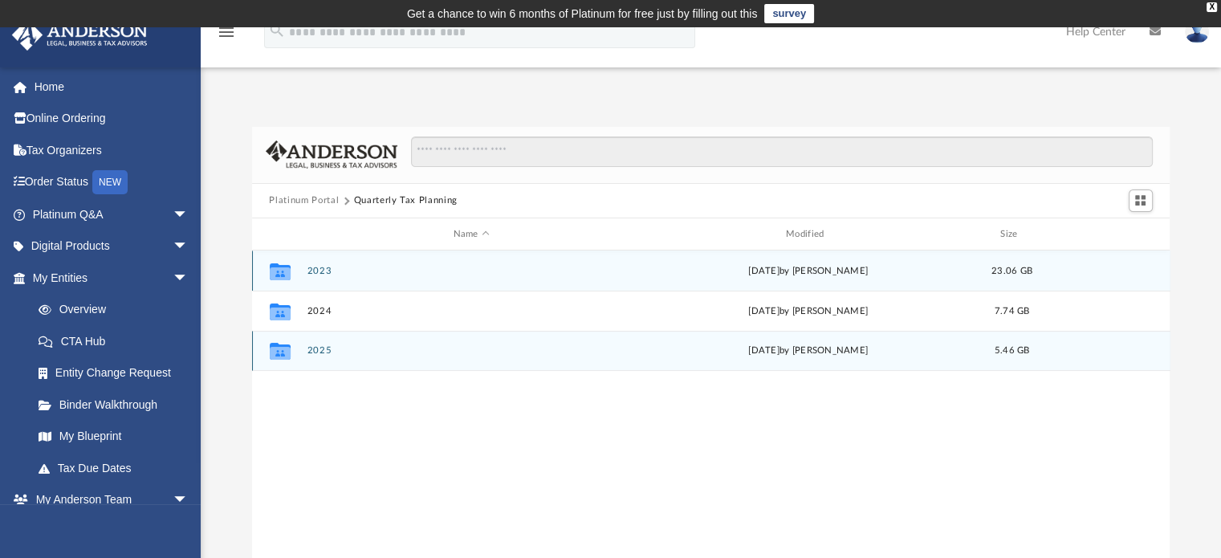
click at [334, 353] on button "2025" at bounding box center [471, 351] width 329 height 10
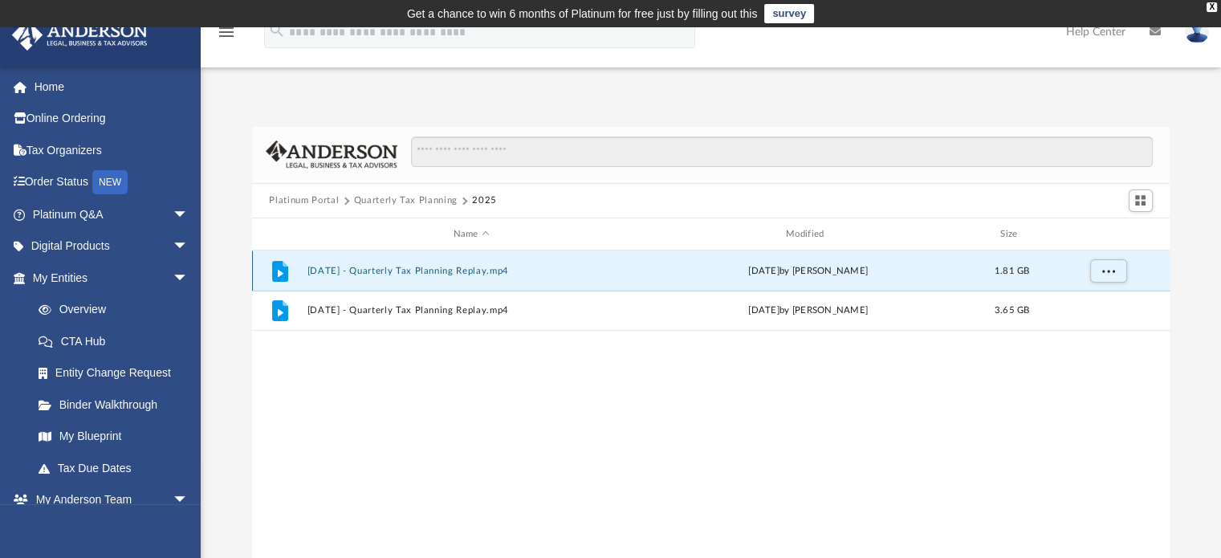
click at [385, 269] on button "July 18th, 2025 - Quarterly Tax Planning Replay.mp4" at bounding box center [471, 271] width 329 height 10
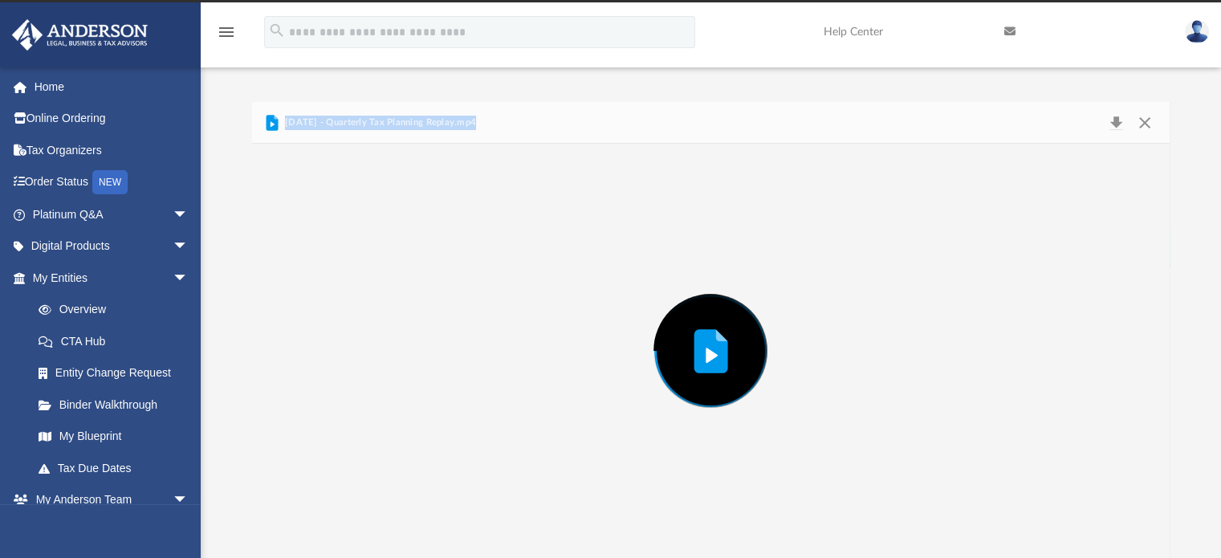
click at [385, 269] on div "Preview" at bounding box center [711, 351] width 918 height 414
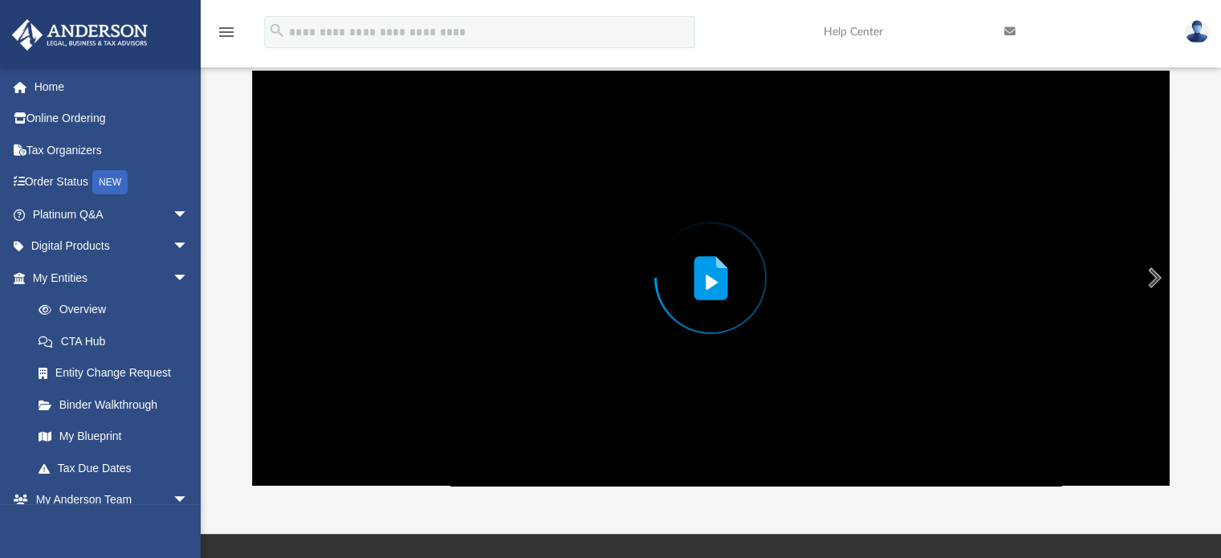
scroll to position [99, 0]
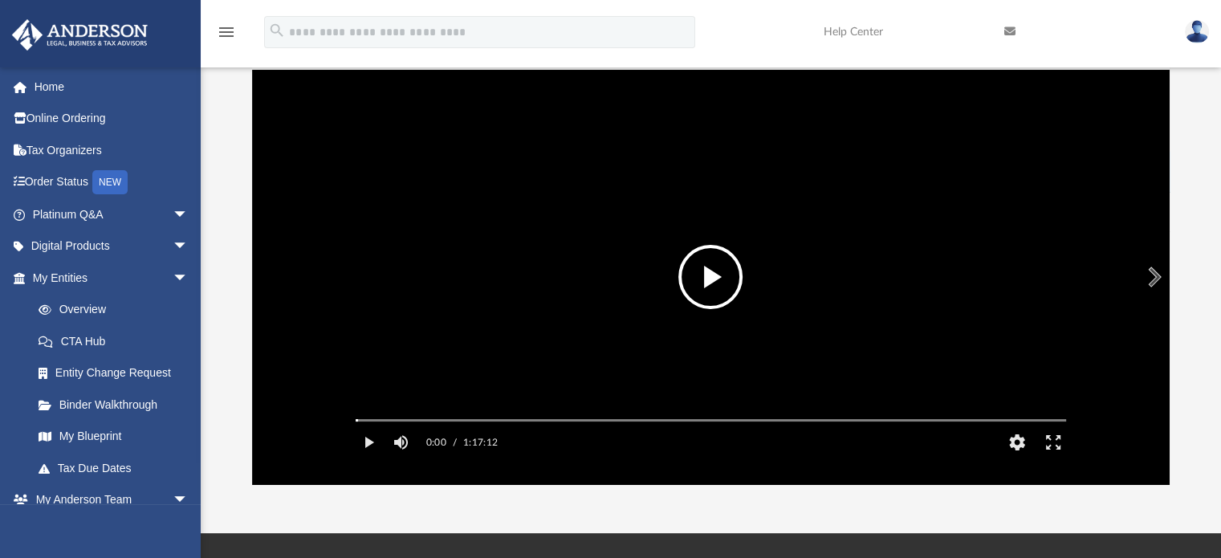
click at [714, 283] on button "File preview" at bounding box center [710, 277] width 64 height 64
click at [1053, 458] on button "Enter fullscreen" at bounding box center [1053, 442] width 36 height 32
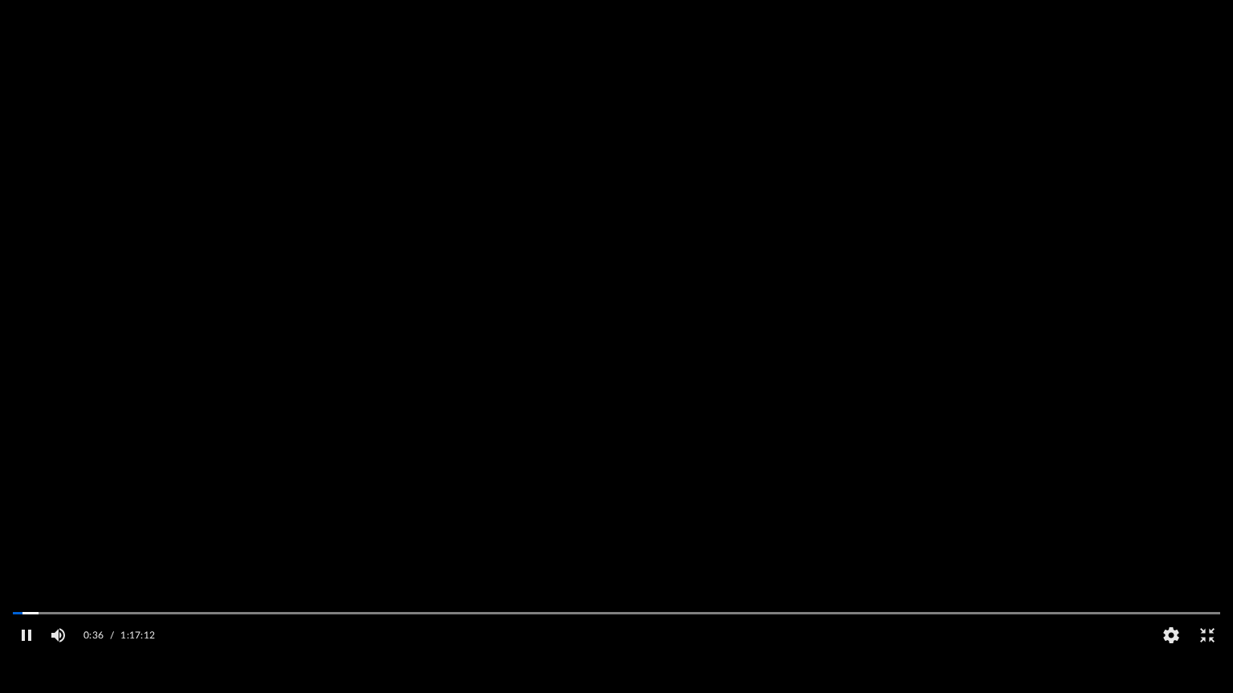
scroll to position [352, 917]
click at [26, 557] on button "Pause" at bounding box center [26, 636] width 36 height 32
